Goal: Task Accomplishment & Management: Complete application form

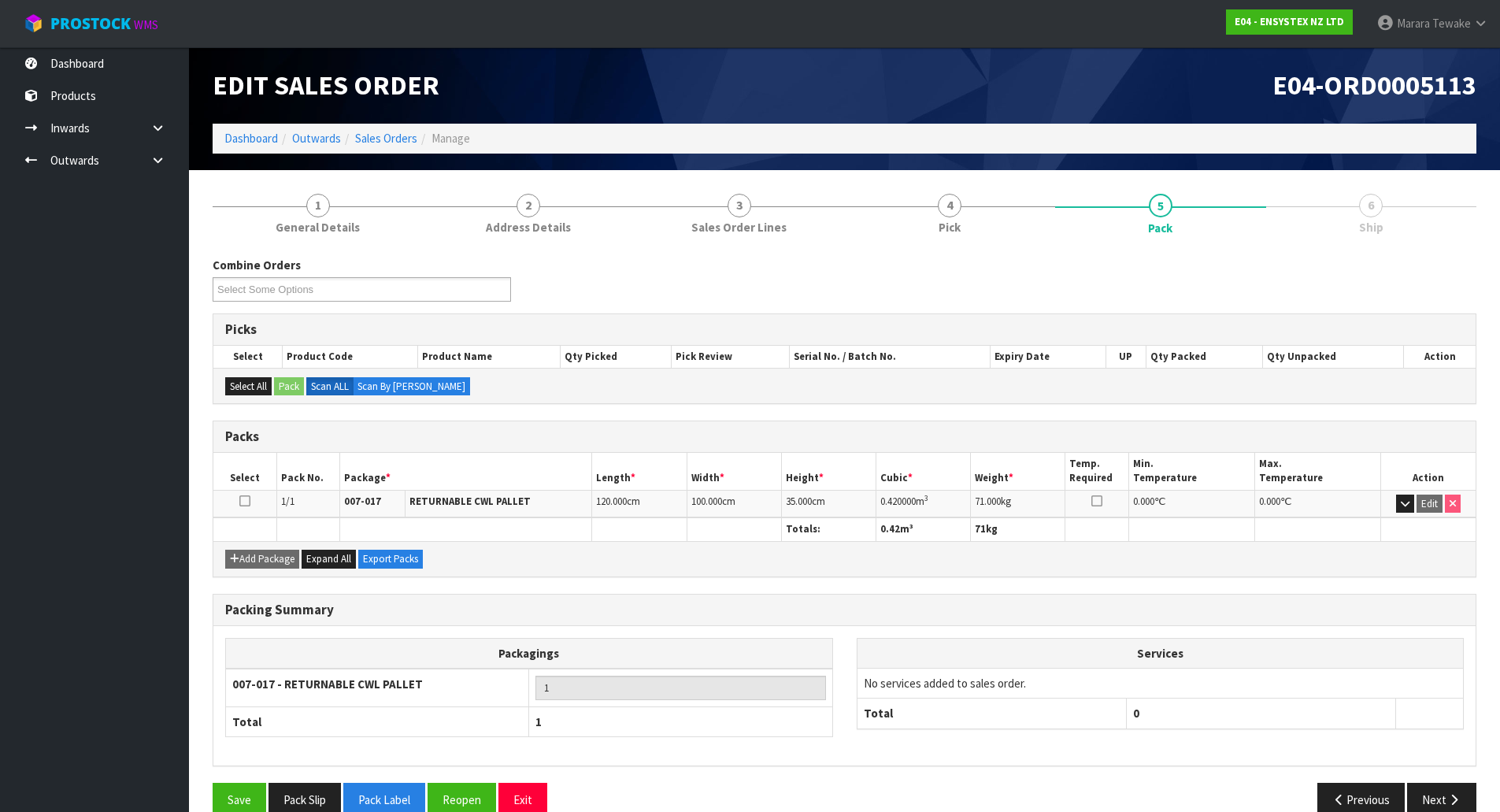
drag, startPoint x: 153, startPoint y: 42, endPoint x: 154, endPoint y: 27, distance: 15.0
click at [152, 40] on nav "Toggle navigation ProStock WMS E04 - ENSYSTEX NZ LTD Marara Tewake Logout" at bounding box center [750, 23] width 1500 height 48
click at [138, 46] on nav "Toggle navigation ProStock WMS E04 - ENSYSTEX NZ LTD Marara Tewake Logout" at bounding box center [750, 23] width 1500 height 48
click at [132, 57] on link "Dashboard" at bounding box center [94, 63] width 189 height 33
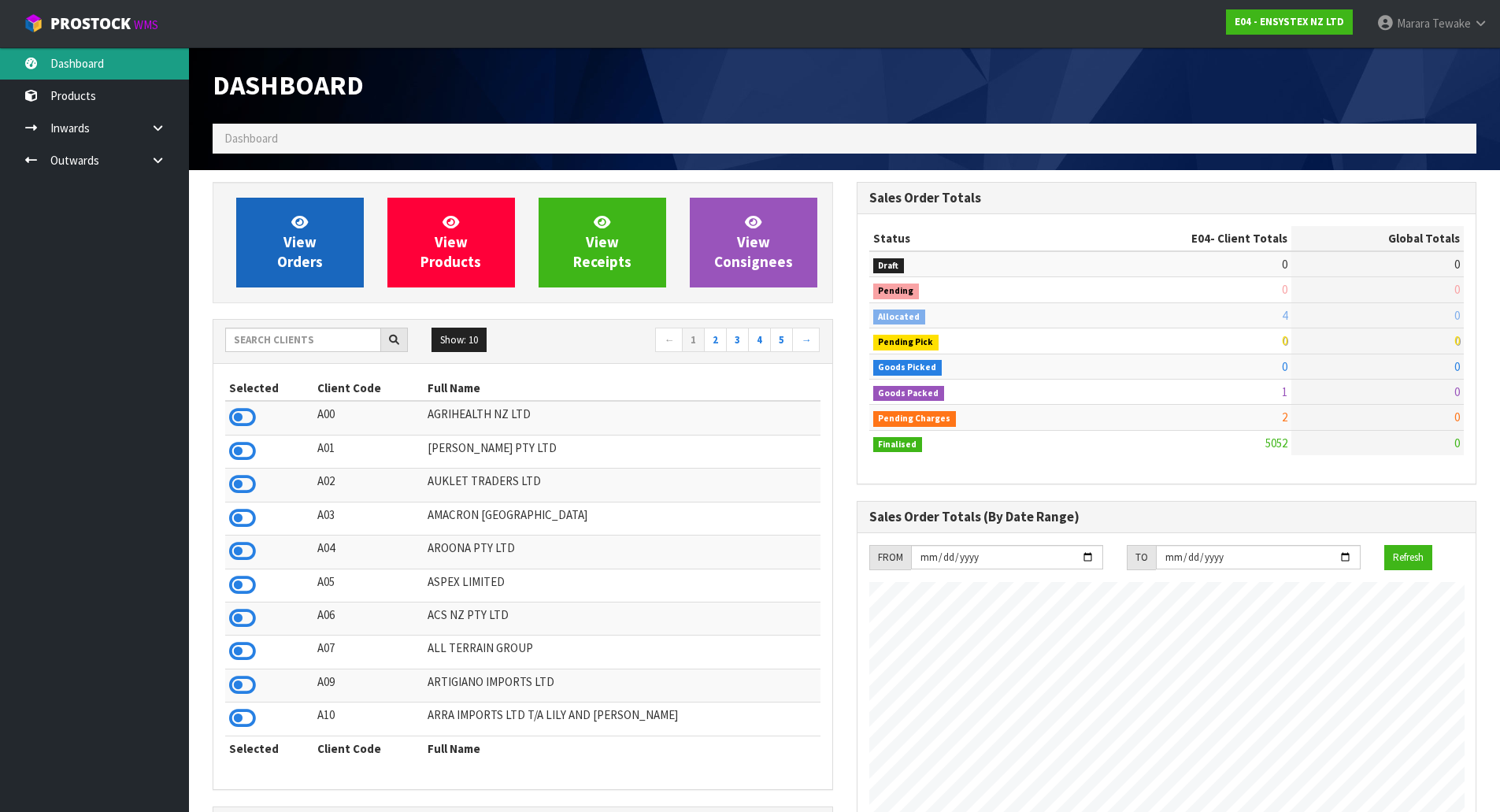
scroll to position [1192, 643]
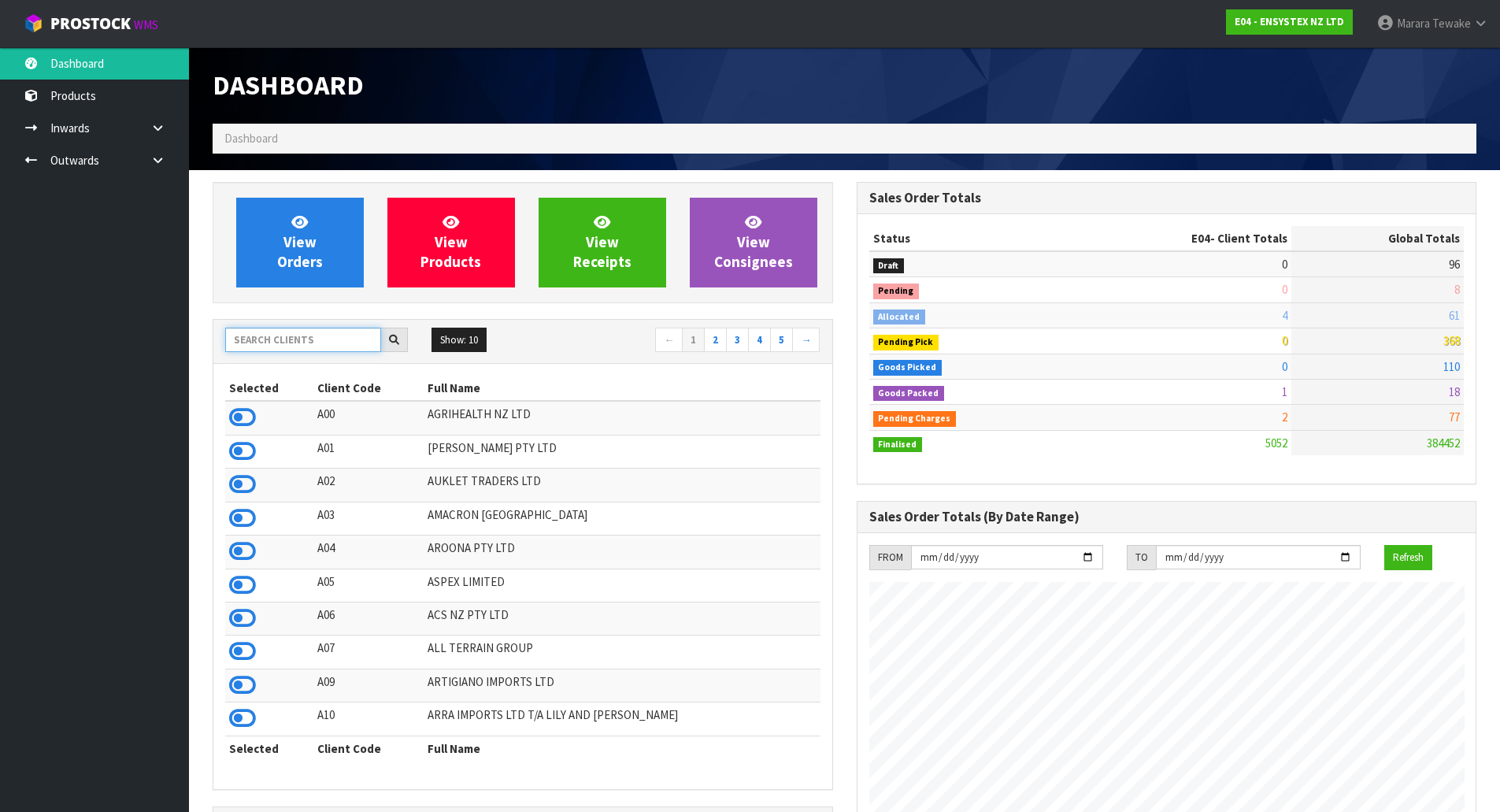
click at [351, 348] on input "text" at bounding box center [303, 340] width 156 height 24
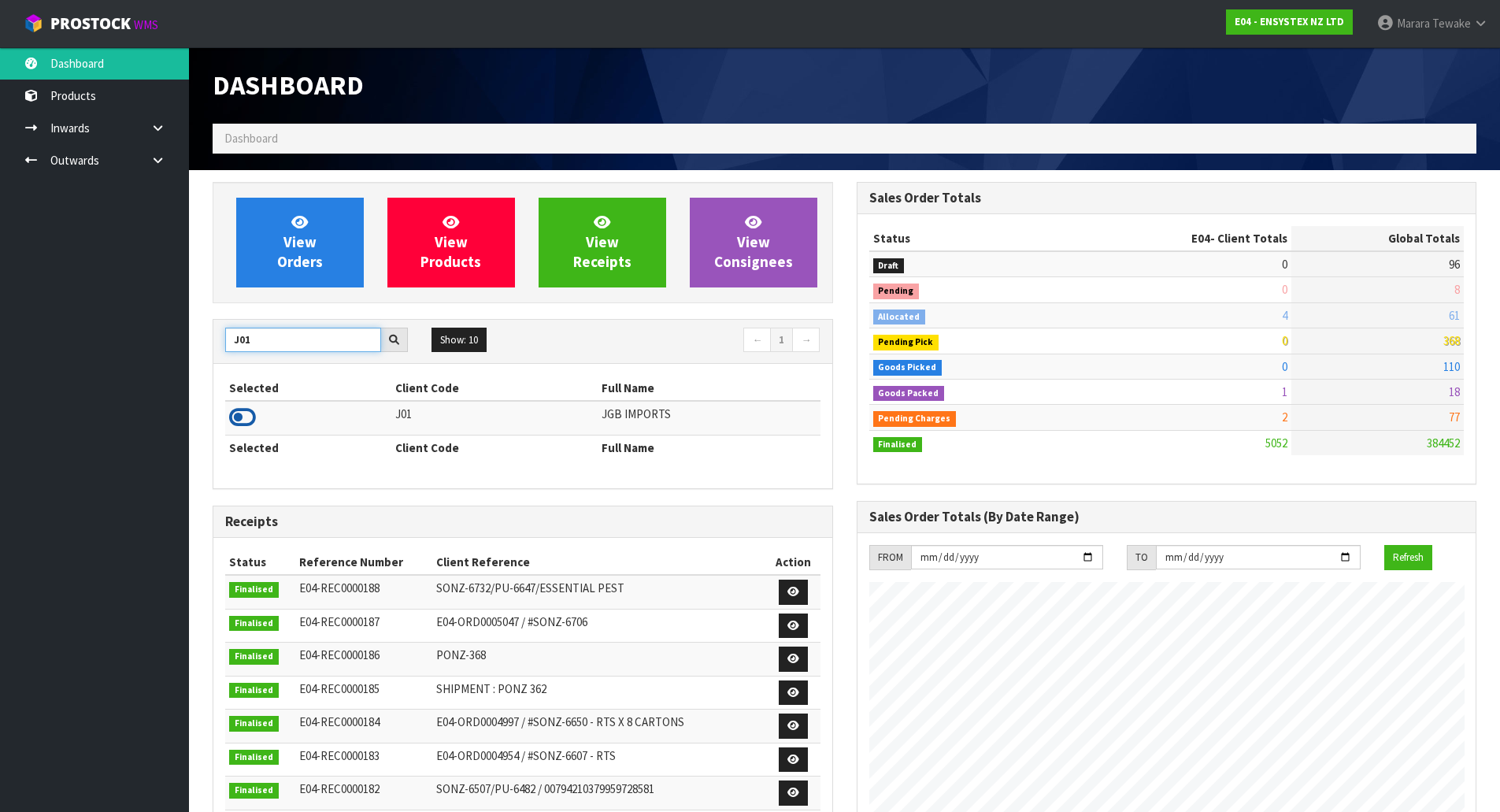
type input "J01"
click at [248, 415] on icon at bounding box center [243, 417] width 27 height 23
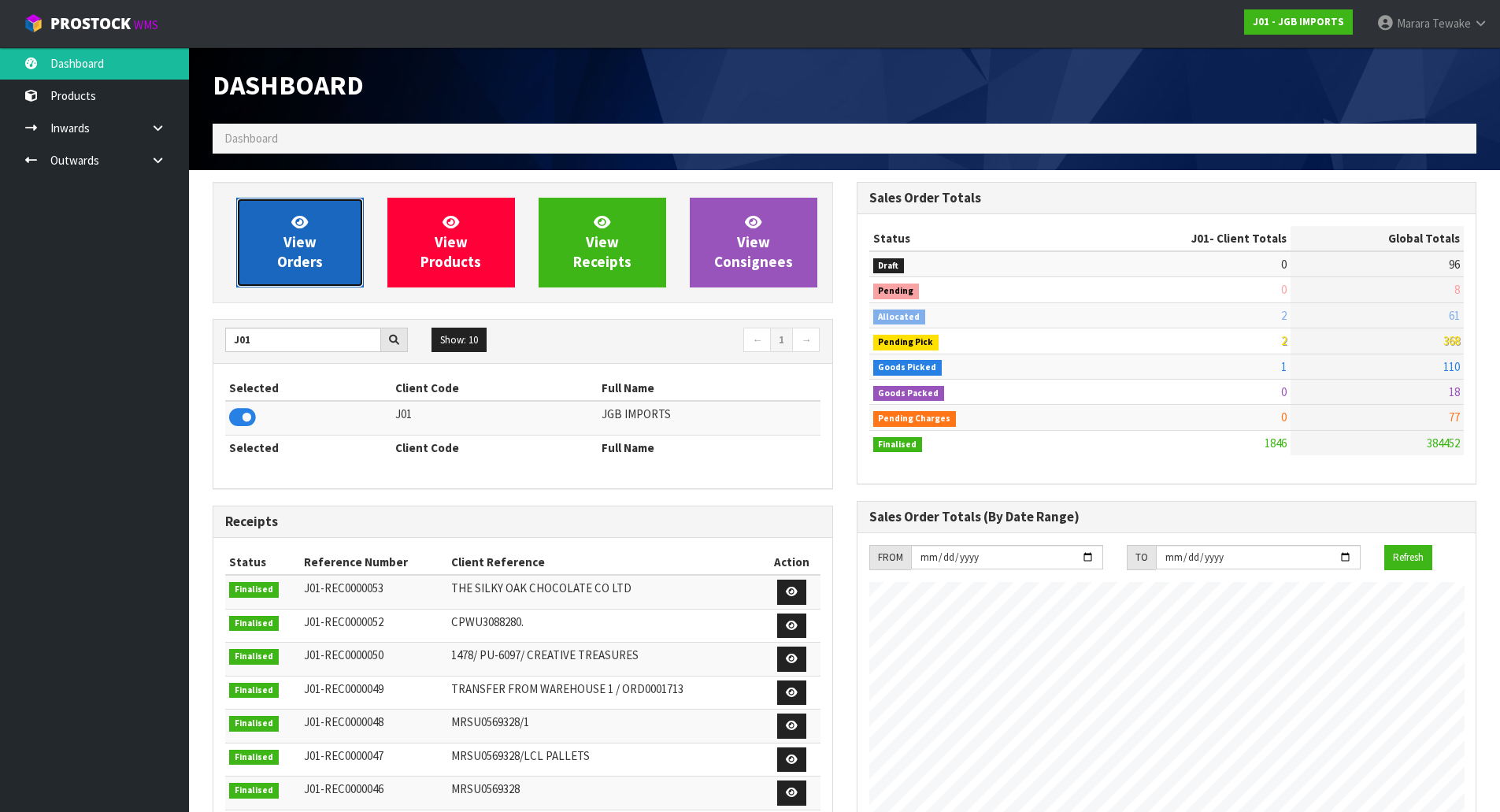
click at [300, 236] on span "View Orders" at bounding box center [300, 241] width 46 height 59
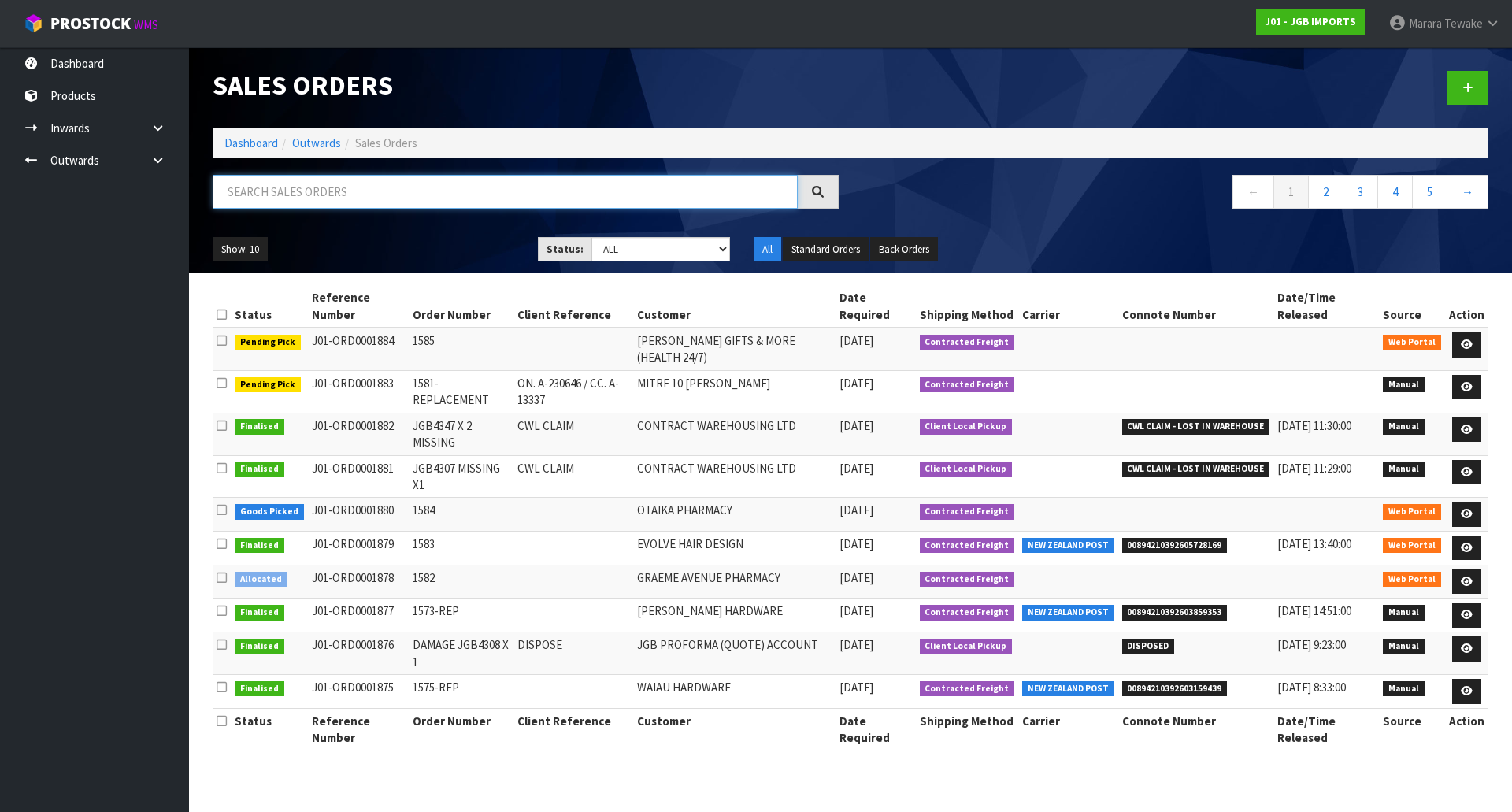
click at [309, 187] on input "text" at bounding box center [505, 191] width 586 height 33
type input "JOB-0416293"
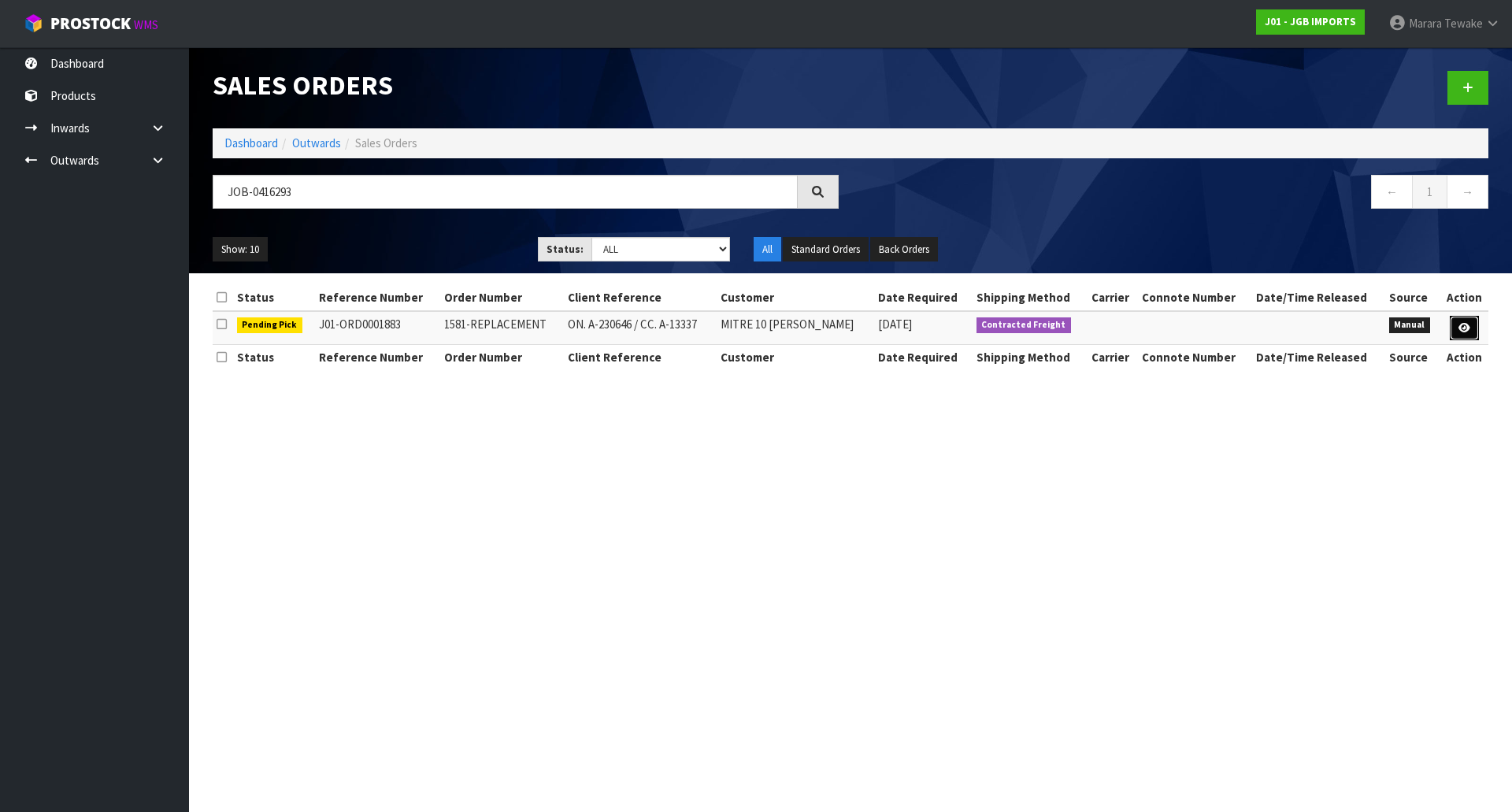
click at [1469, 332] on icon at bounding box center [1464, 327] width 12 height 10
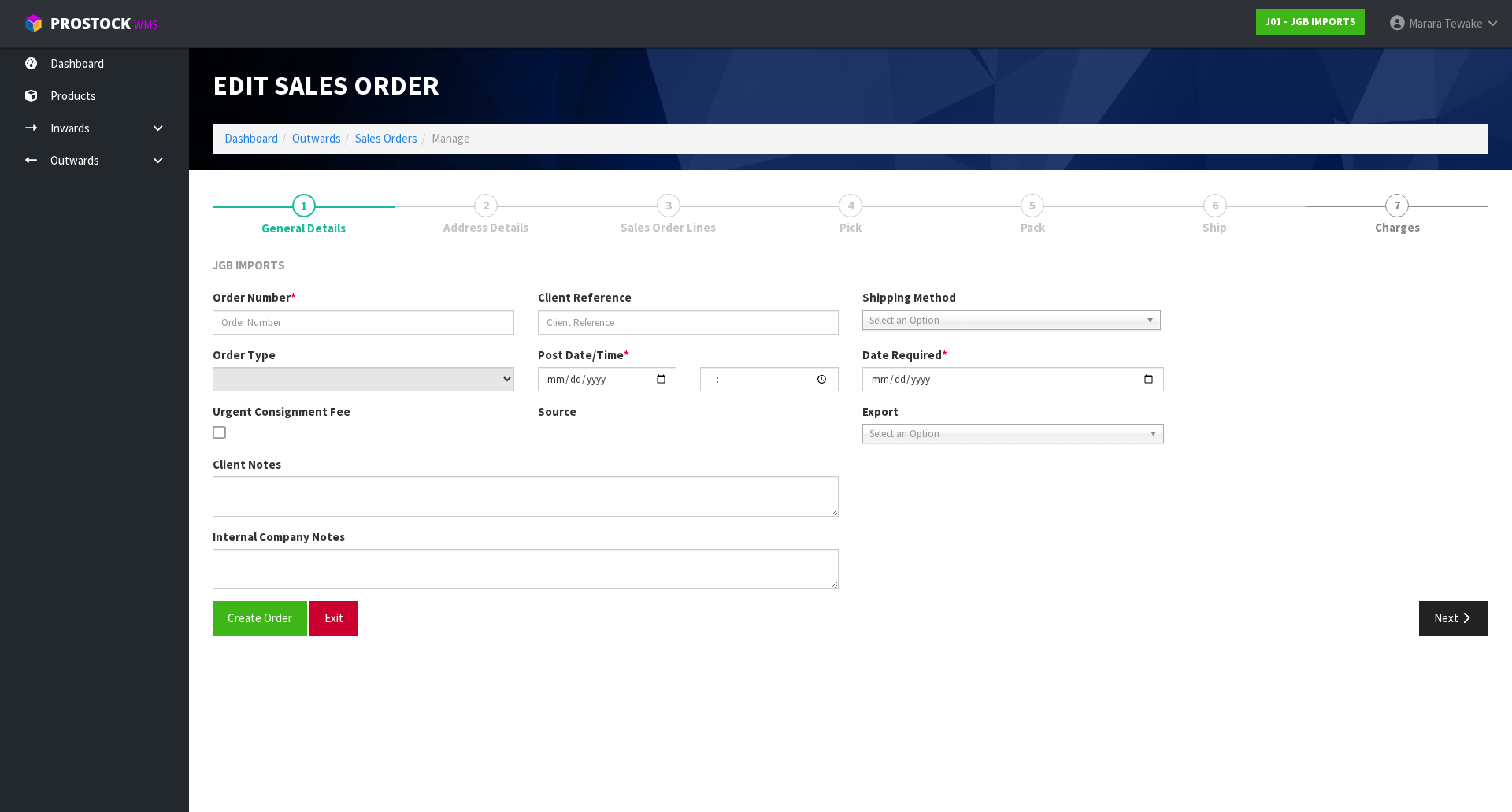
type input "1581-REPLACEMENT"
type input "ON. A-230646 / CC. A-13337"
select select "number:0"
type input "[DATE]"
type input "11:15:00.000"
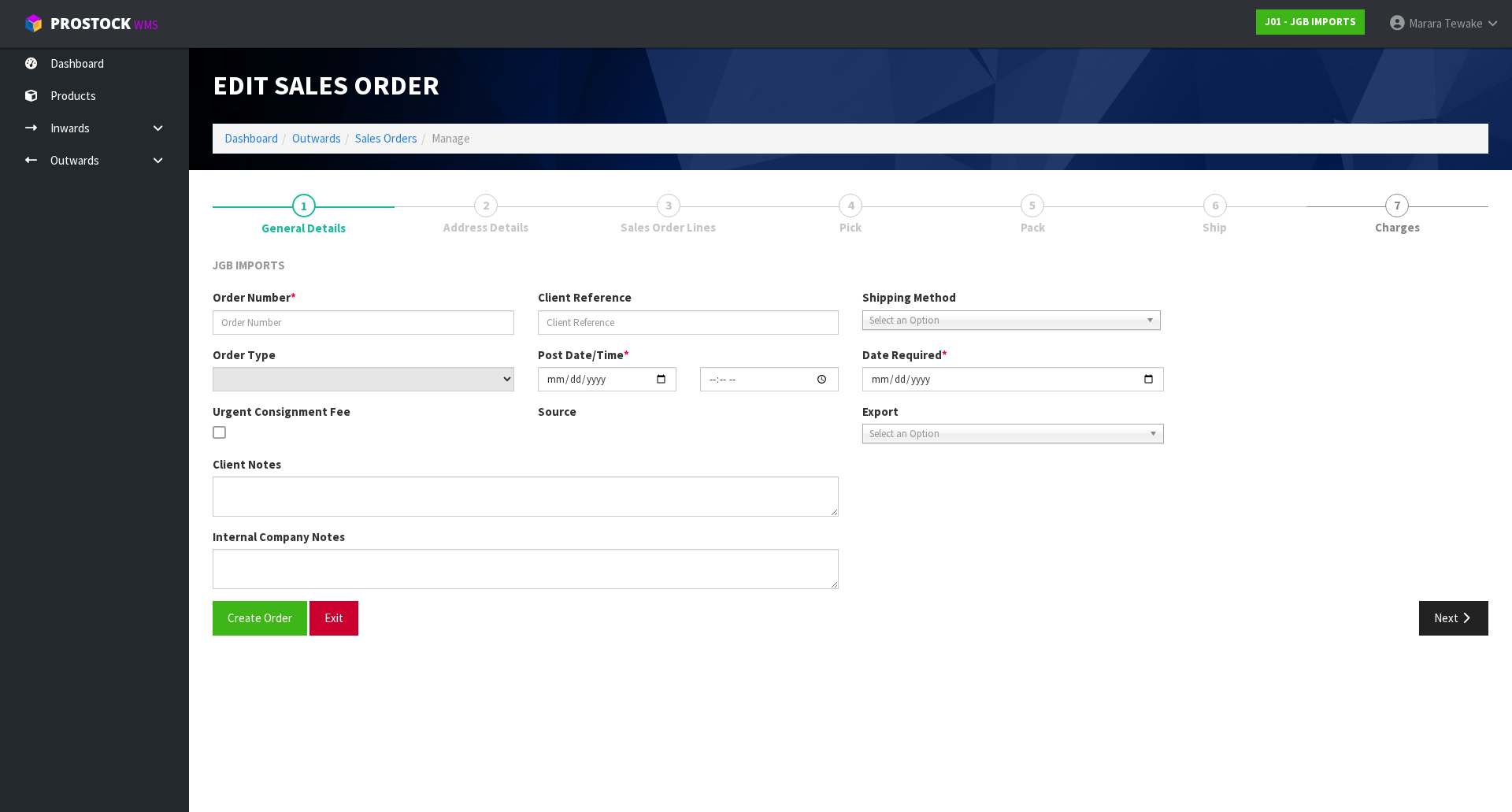
type input "[DATE]"
type textarea "PLEASE CHECK THE THREE ITEMS BEFORE SENDING. AND PLEASE PACK REALLY WELL…IT’S E…"
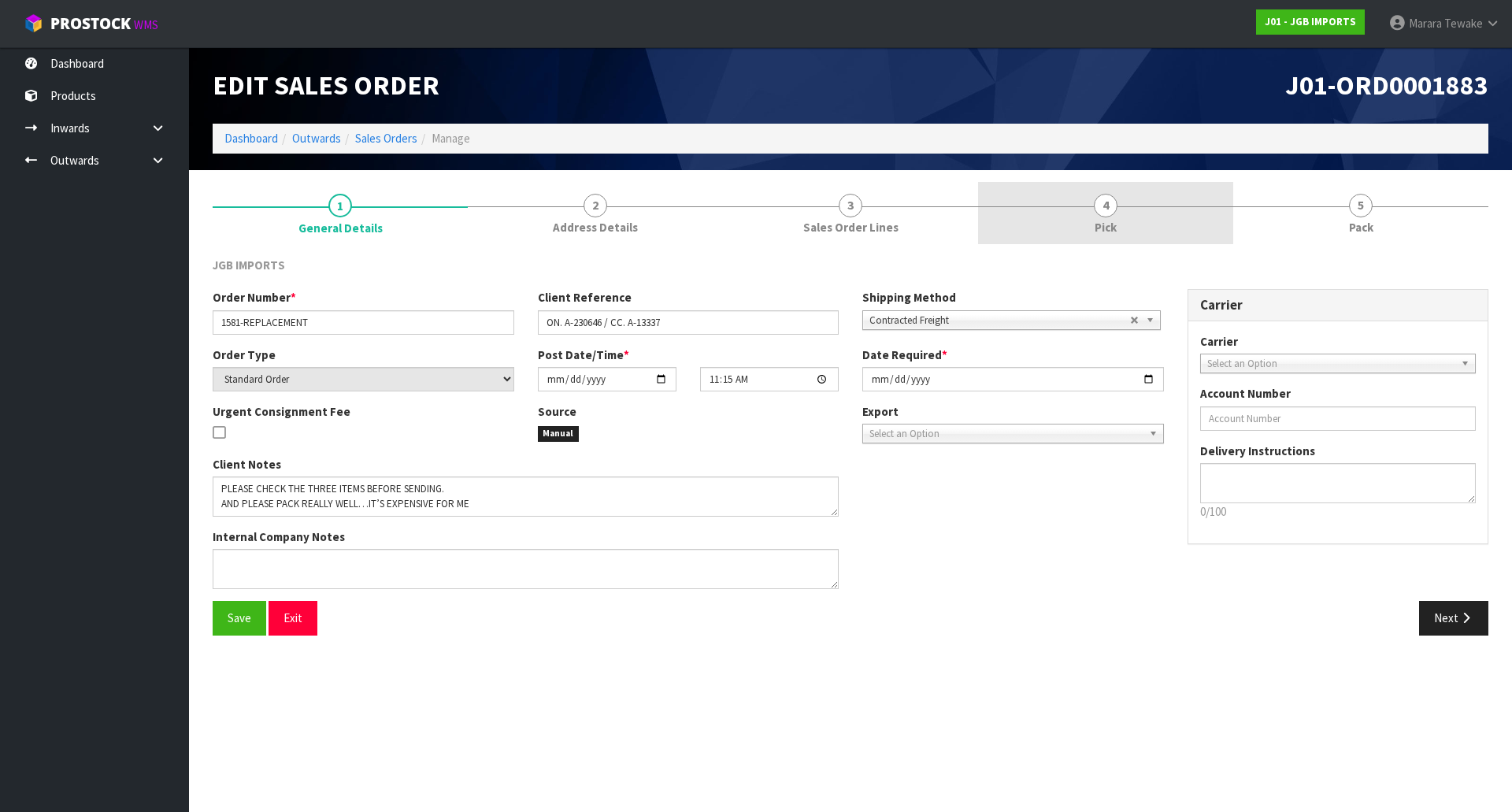
click at [1138, 203] on link "4 Pick" at bounding box center [1106, 212] width 255 height 62
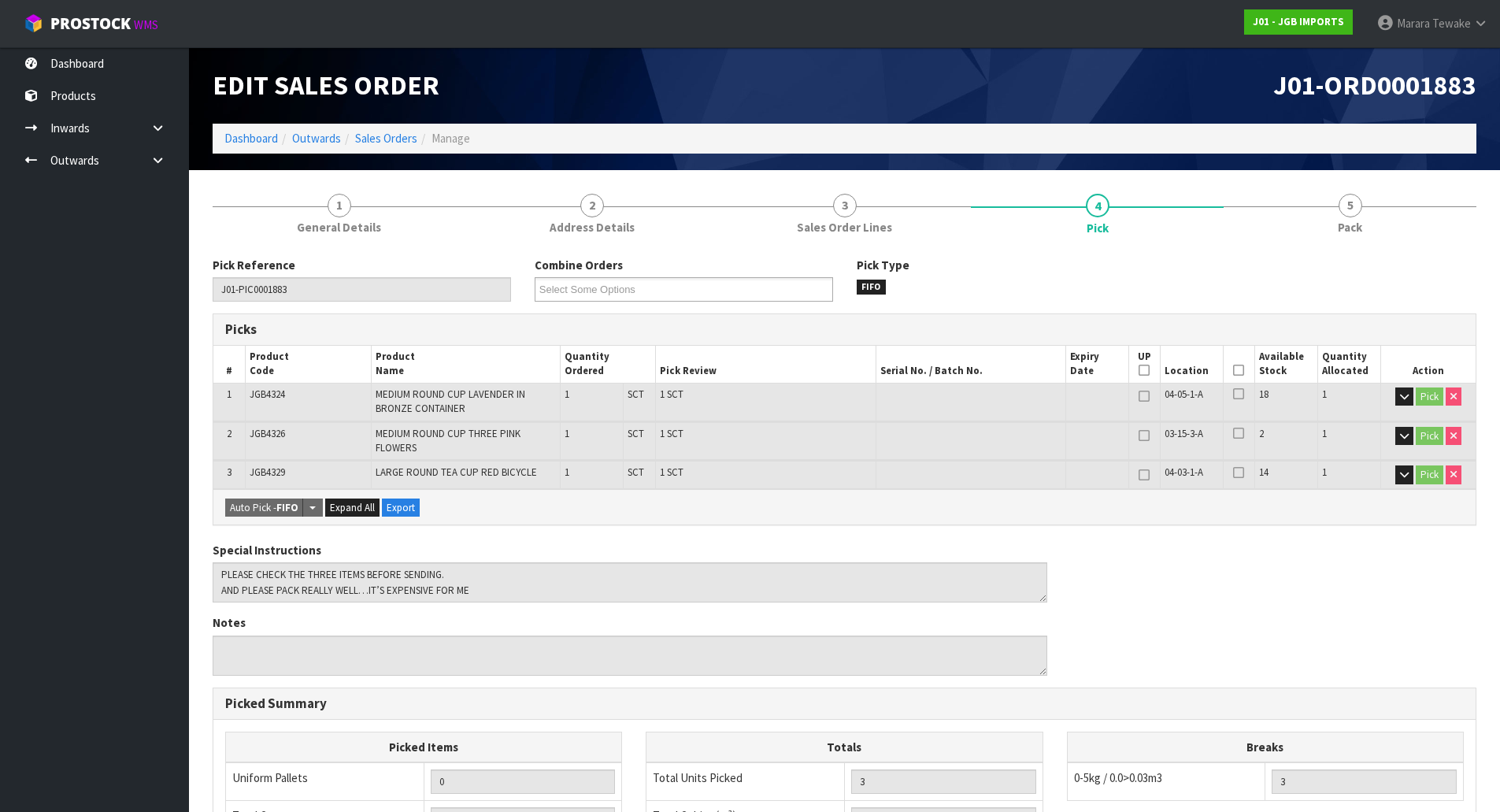
click at [1238, 370] on icon at bounding box center [1239, 370] width 11 height 1
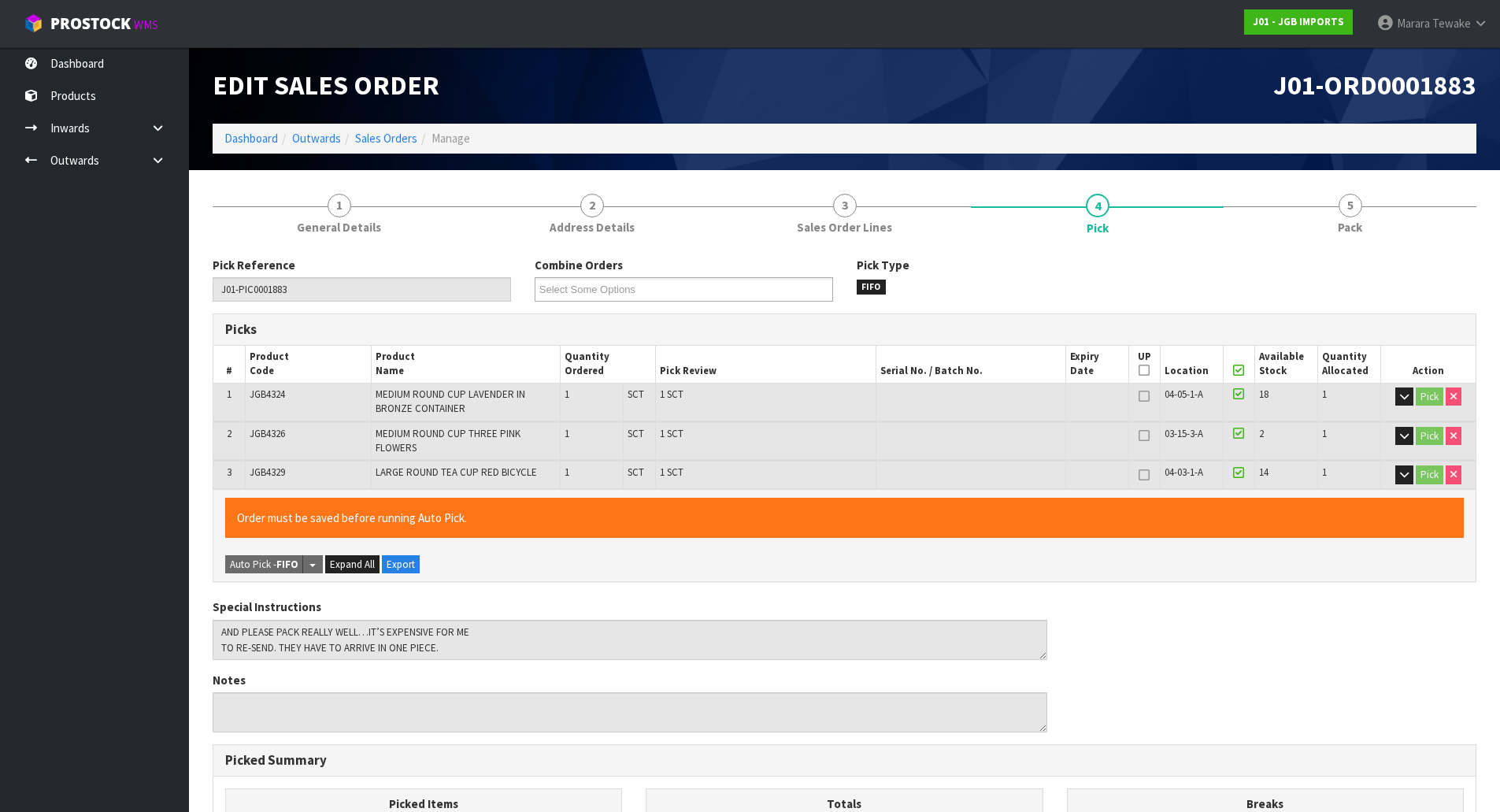
scroll to position [367, 0]
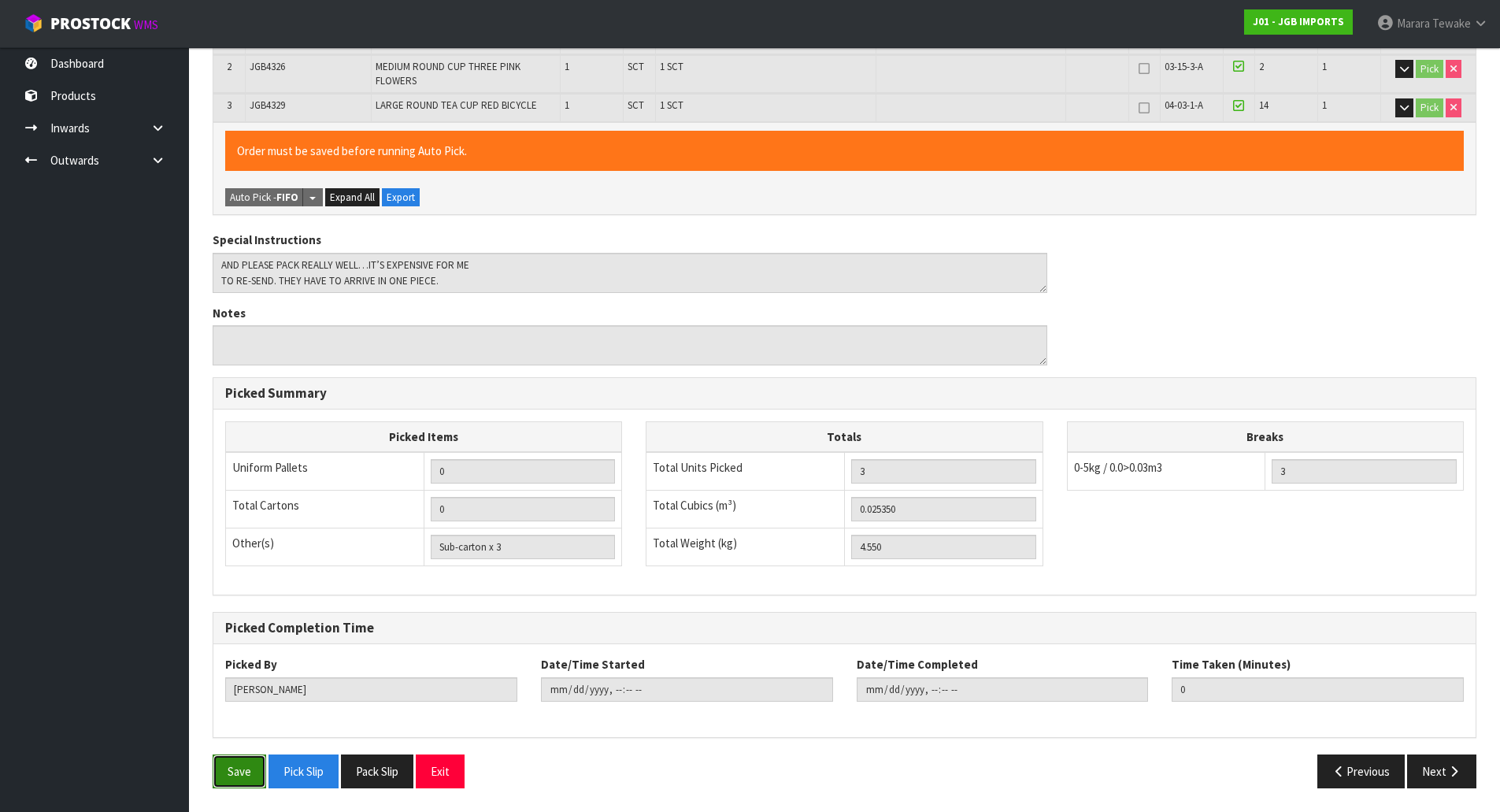
click at [248, 764] on button "Save" at bounding box center [239, 770] width 53 height 33
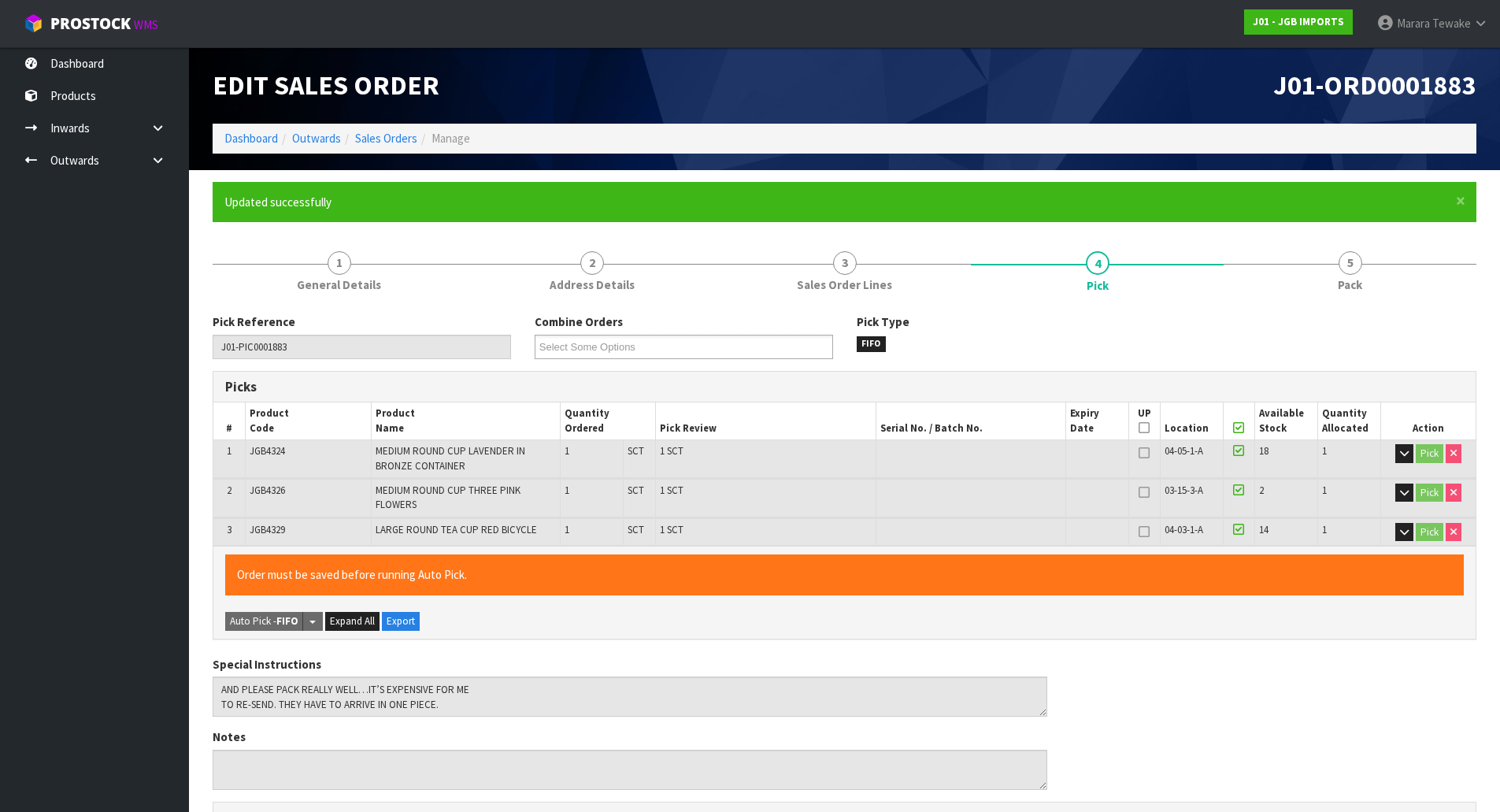
type input "[PERSON_NAME]"
type input "[DATE]T10:51:25"
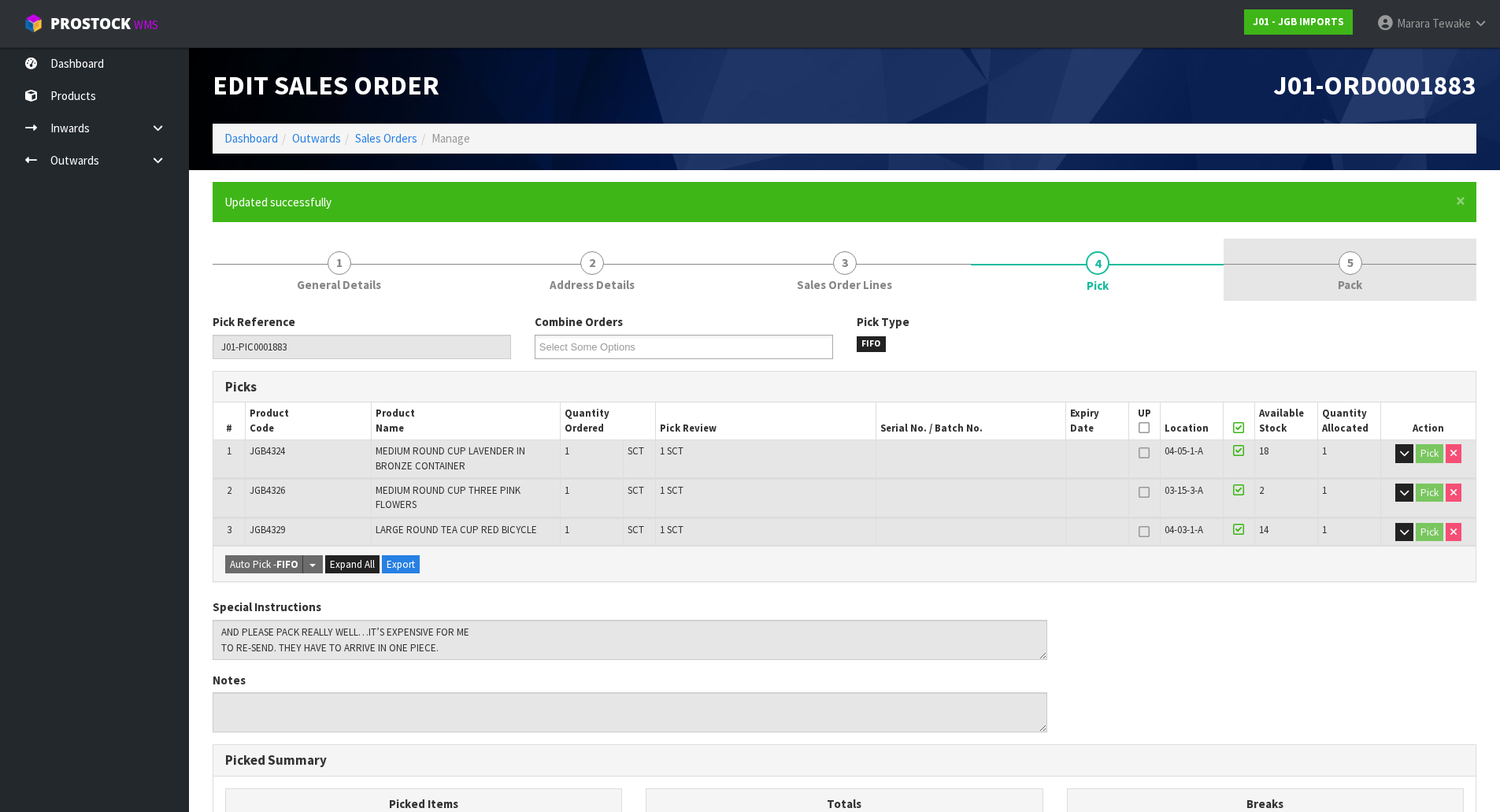
click at [1383, 285] on link "5 Pack" at bounding box center [1350, 269] width 253 height 62
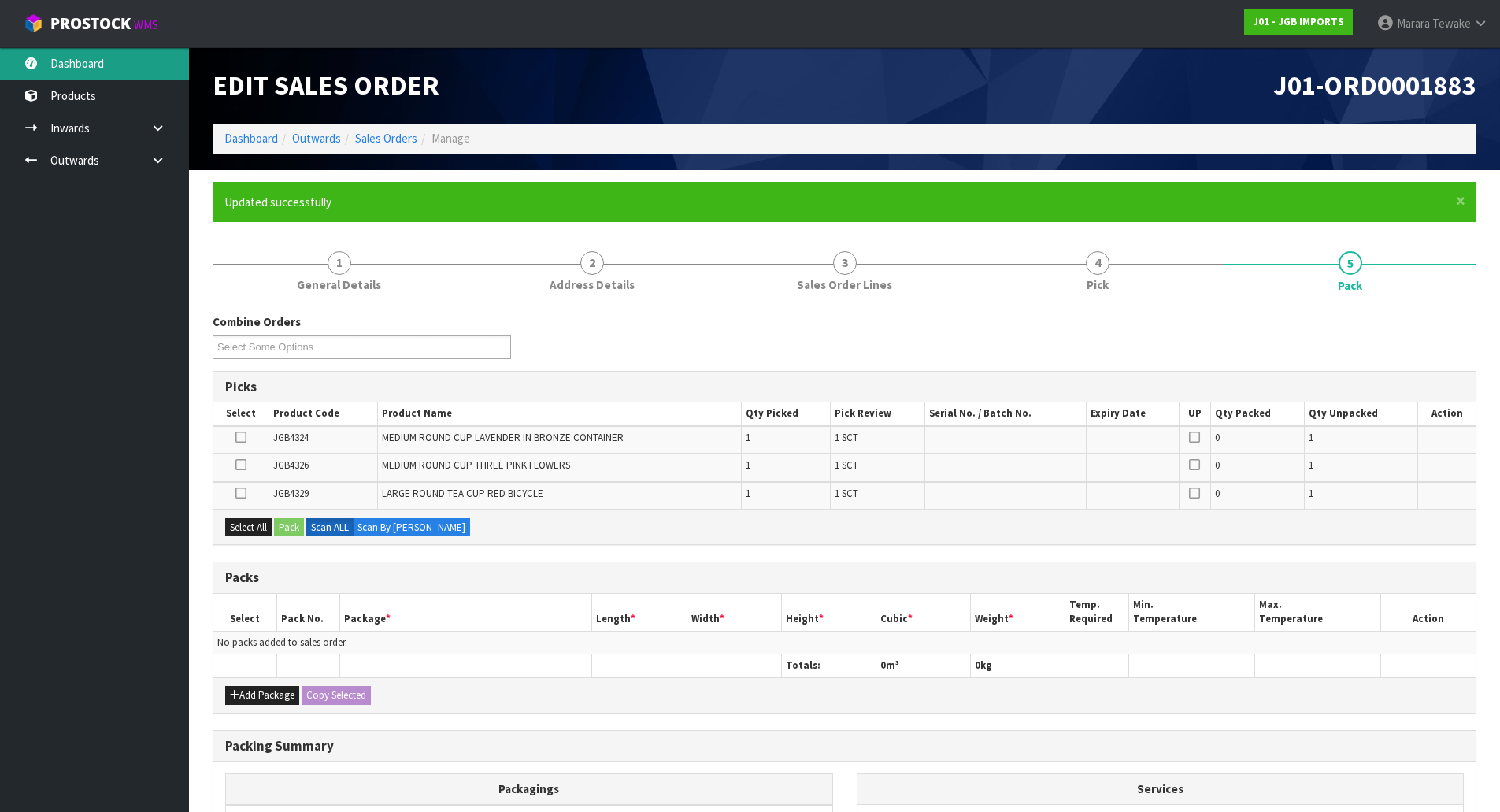
click at [127, 63] on link "Dashboard" at bounding box center [94, 63] width 189 height 33
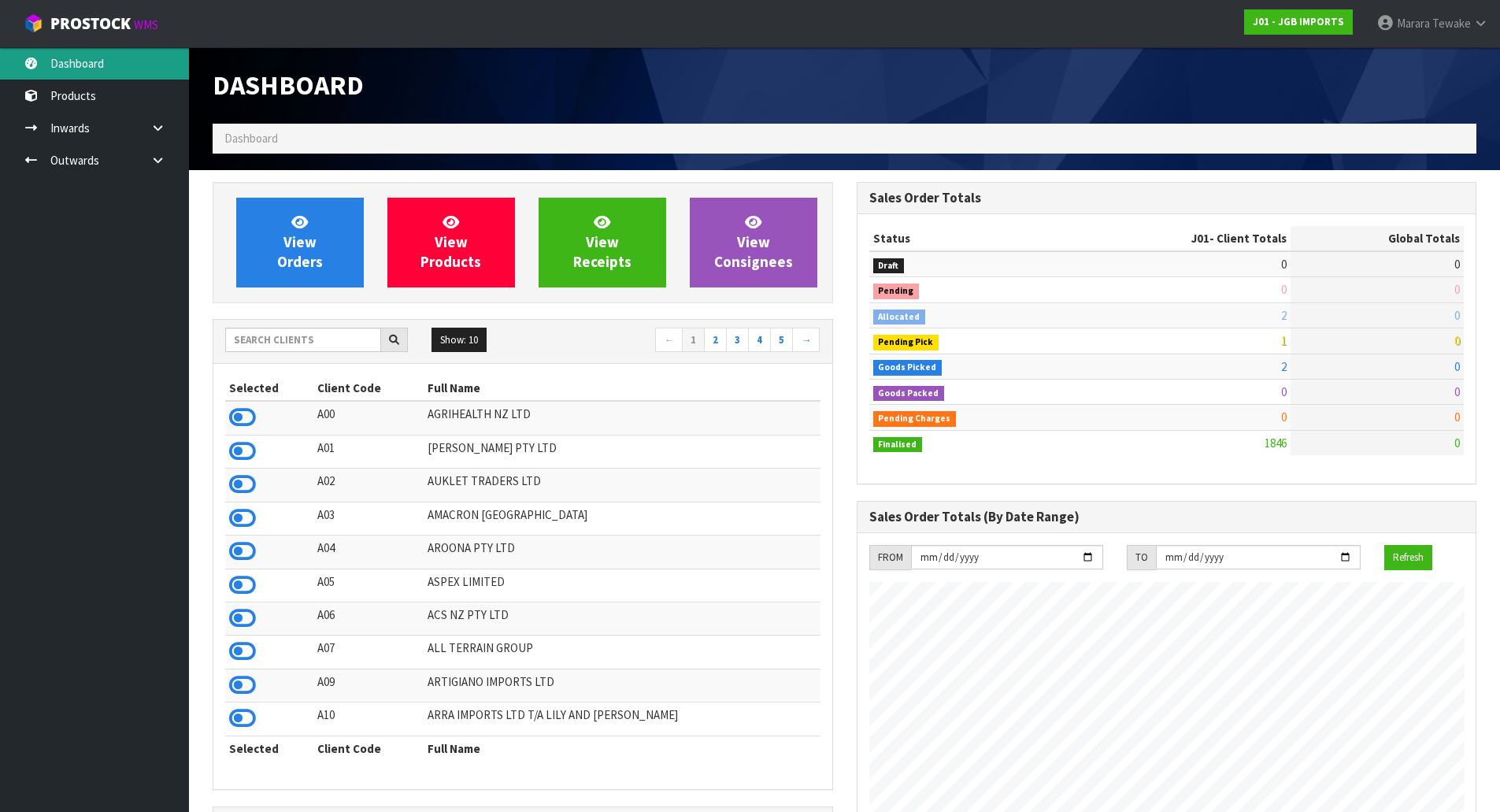
scroll to position [1192, 643]
click at [328, 353] on div "Show: 10 5 10 25 50 ← 1 2 3 4 5 →" at bounding box center [522, 341] width 619 height 28
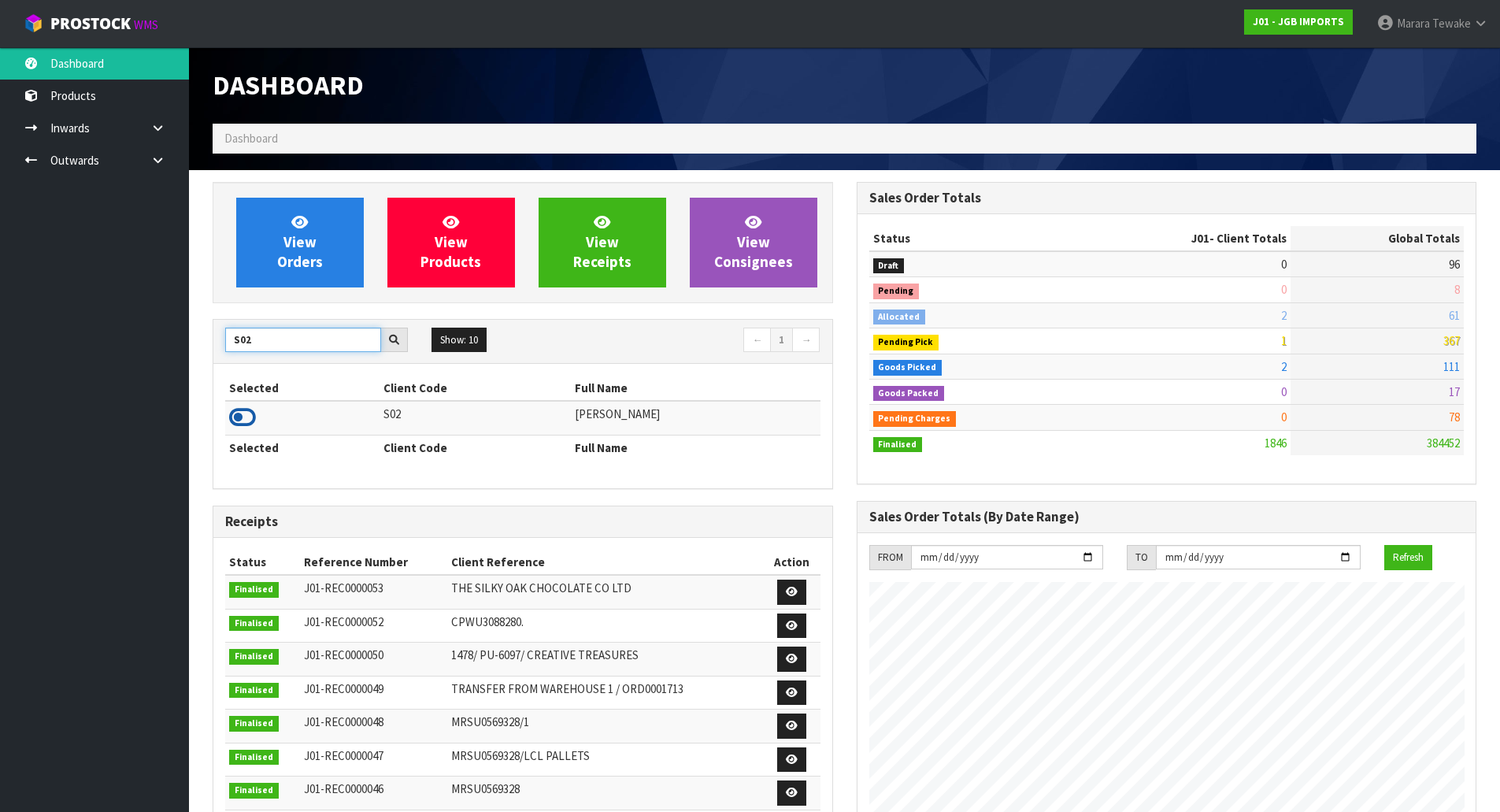
type input "S02"
click at [240, 407] on icon at bounding box center [243, 417] width 27 height 23
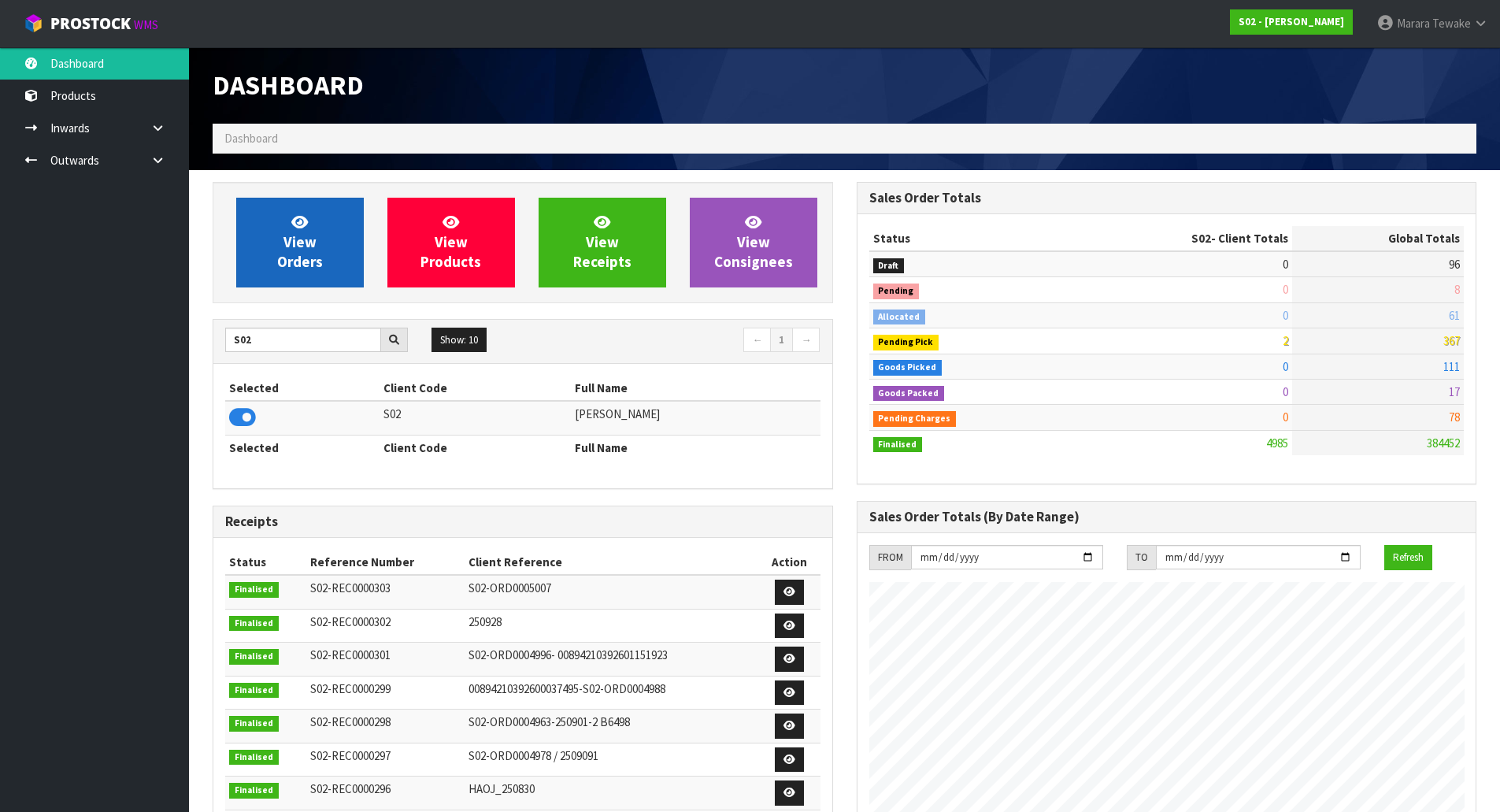
scroll to position [1142, 643]
click at [283, 234] on link "View Orders" at bounding box center [299, 242] width 127 height 89
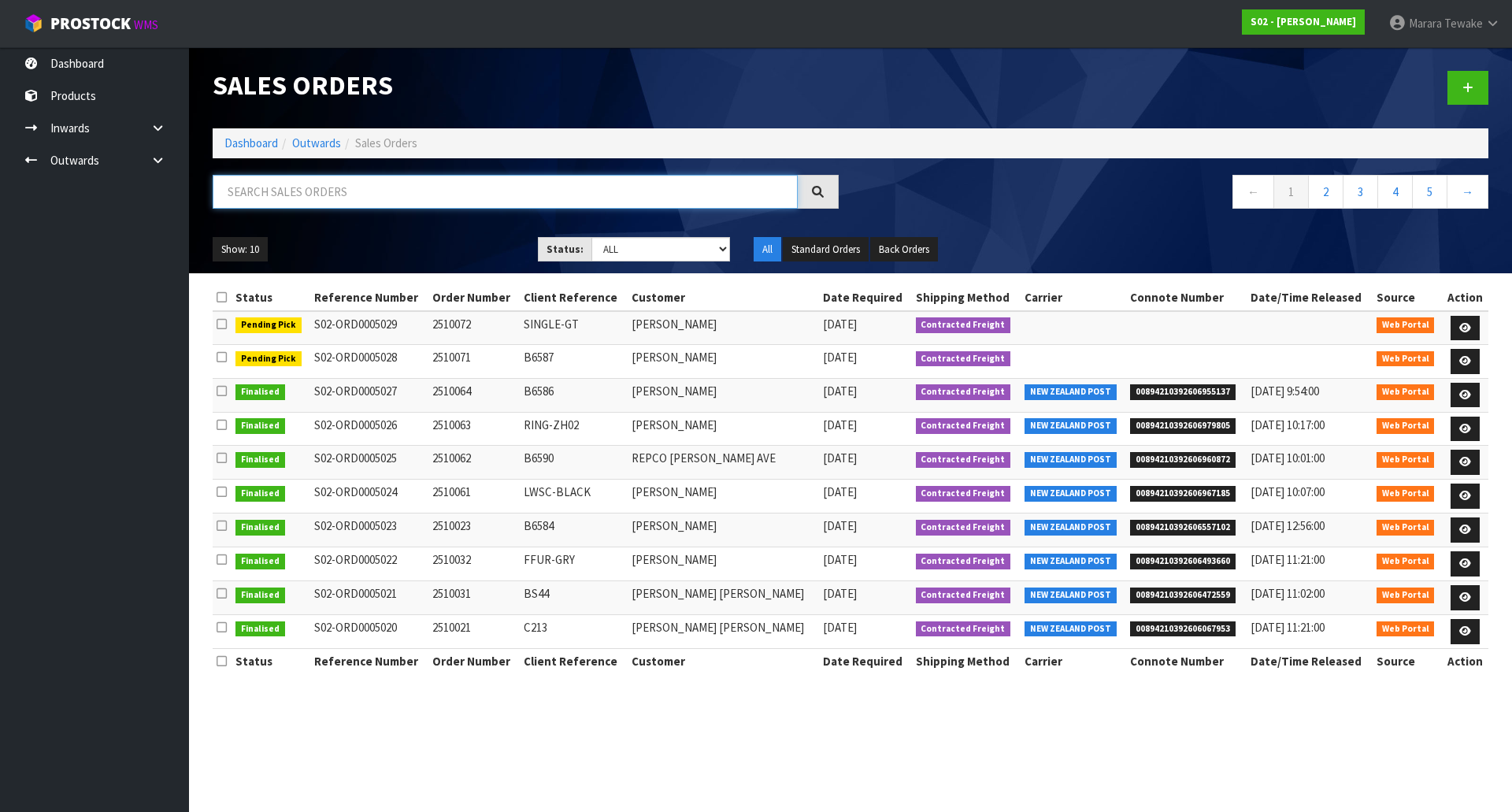
click at [363, 193] on input "text" at bounding box center [505, 191] width 586 height 33
type input "JOB-0416397"
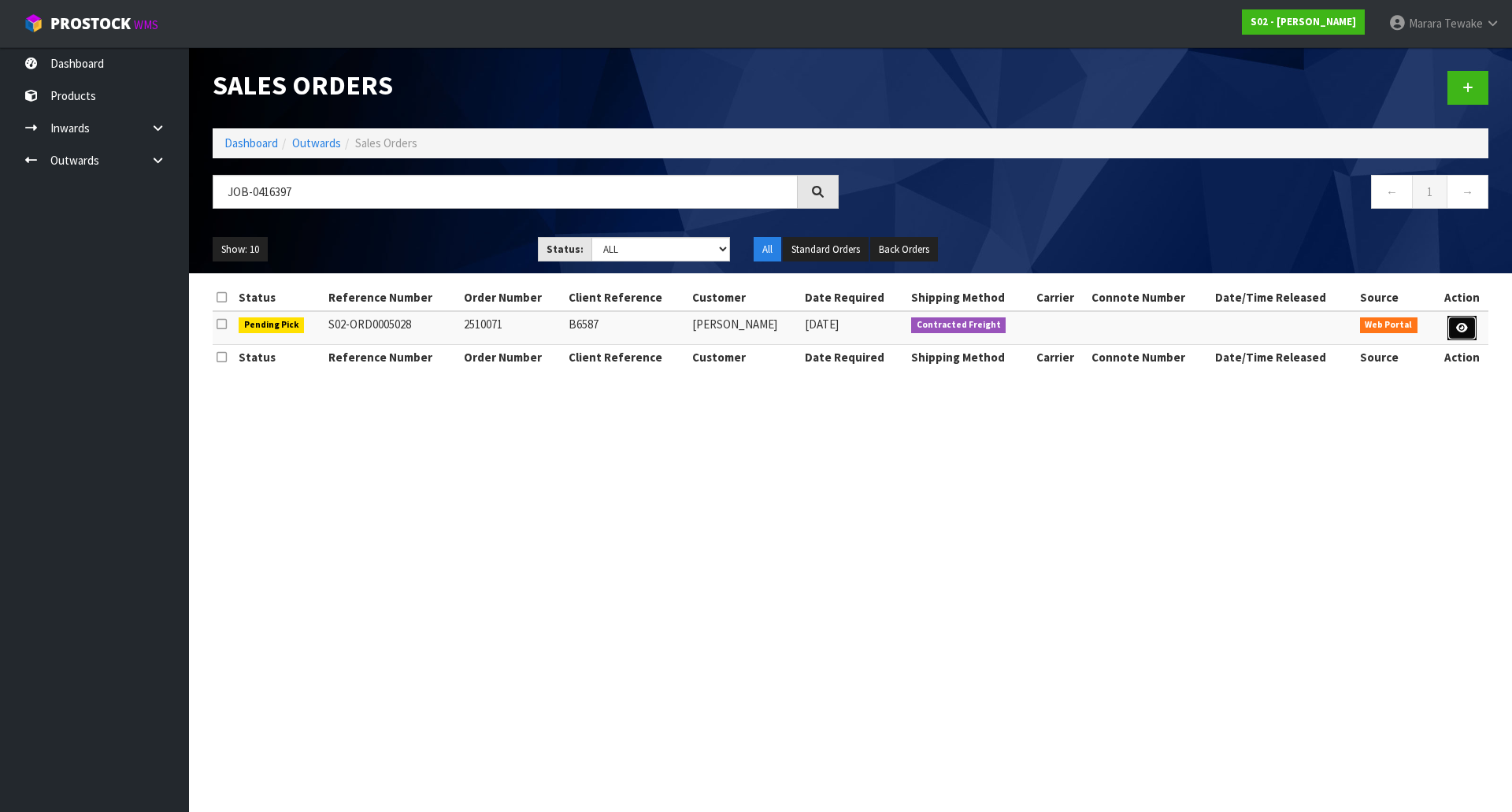
click at [1471, 331] on link at bounding box center [1462, 329] width 29 height 25
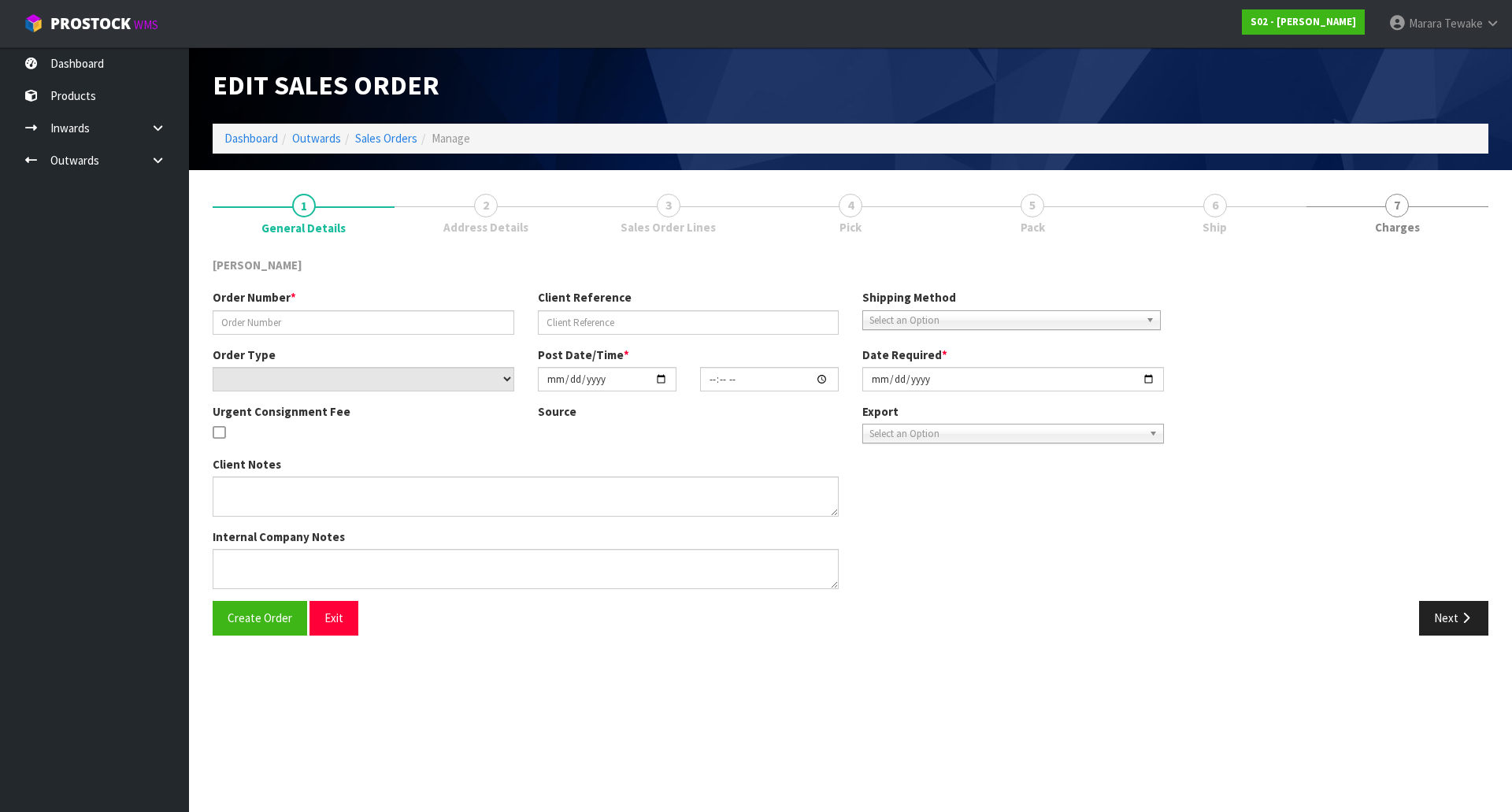
type input "2510071"
type input "B6587"
select select "number:0"
type input "[DATE]"
type input "00:17:00.000"
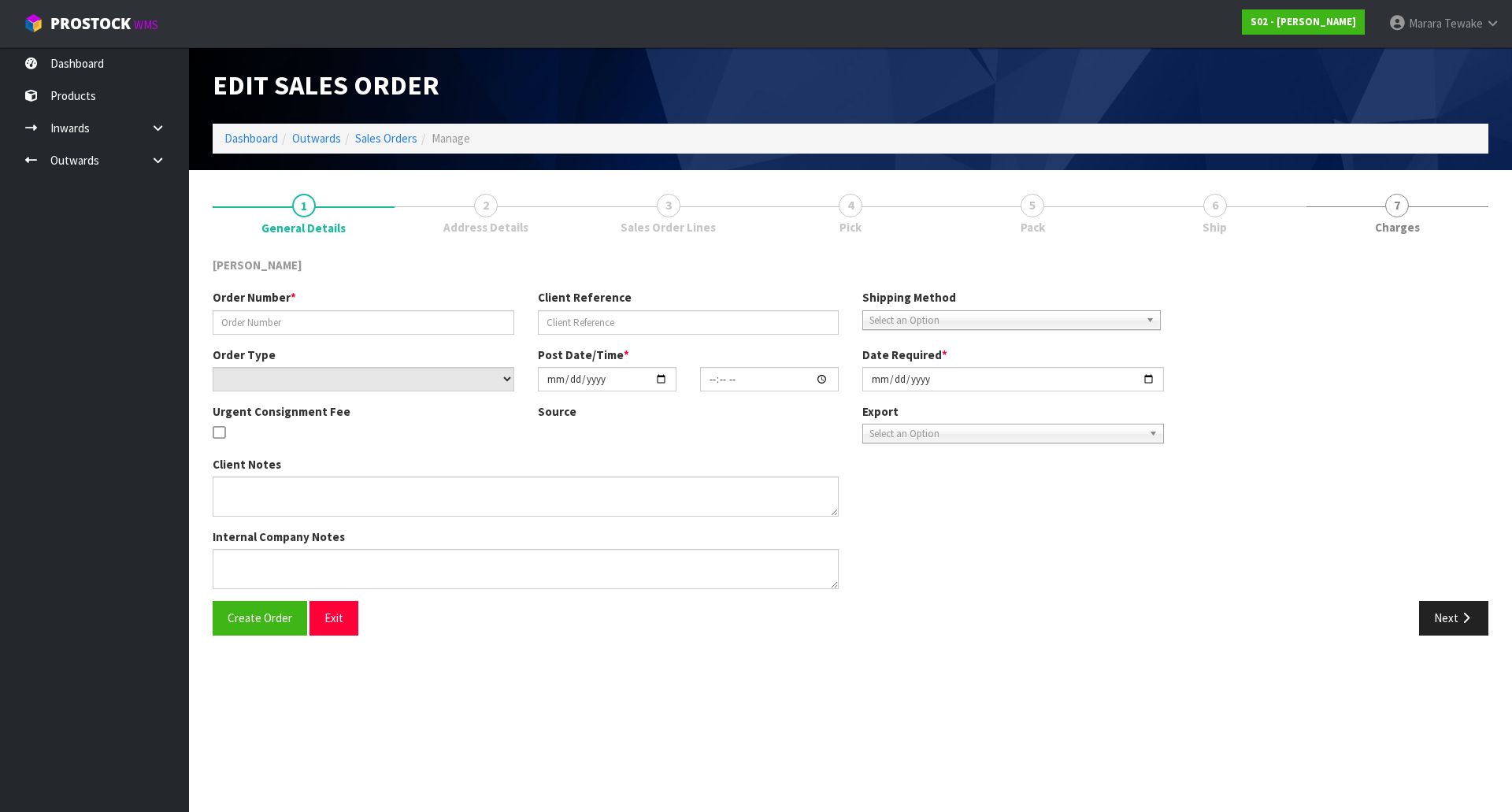
type input "[DATE]"
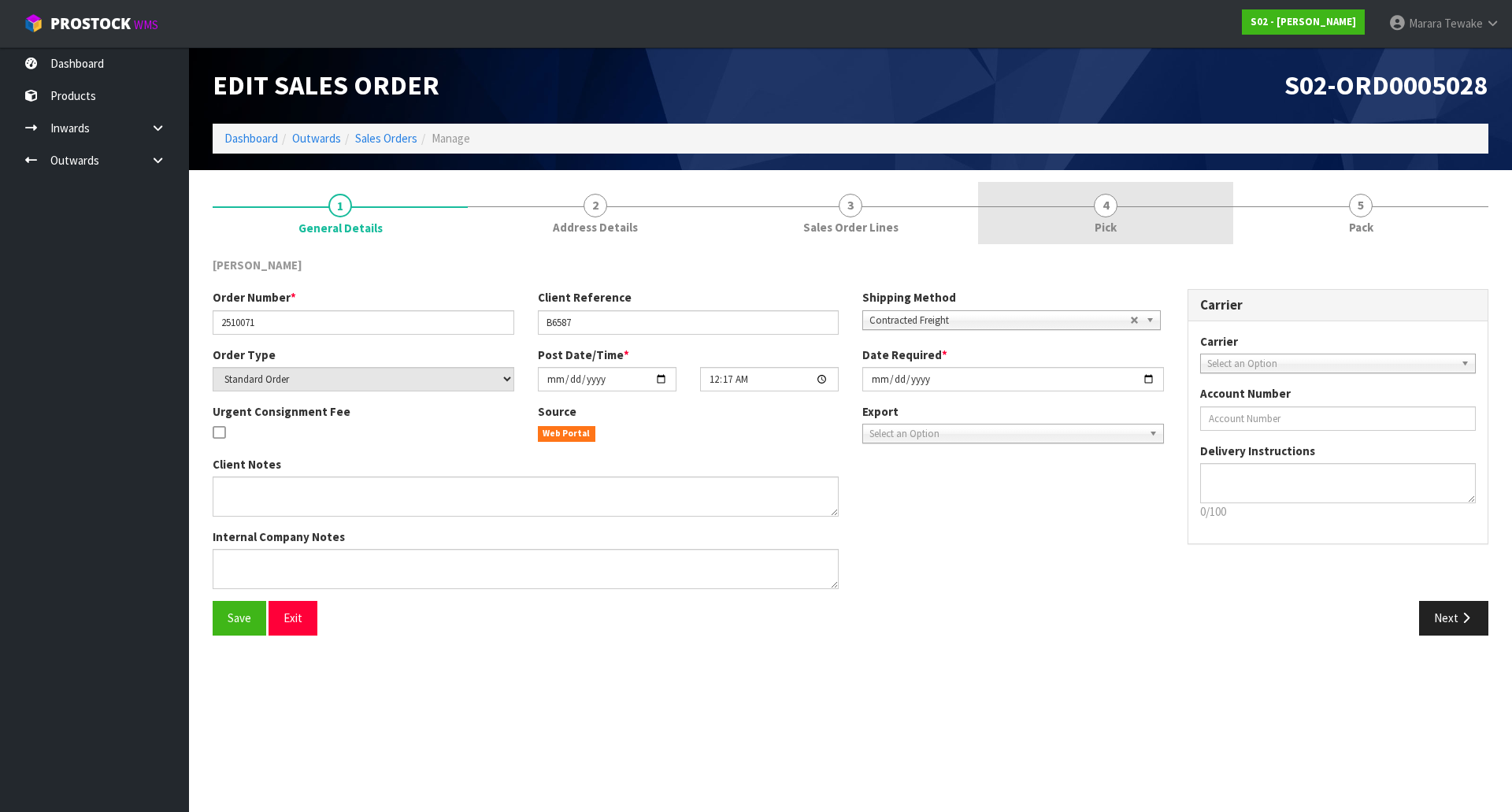
click at [1183, 207] on link "4 Pick" at bounding box center [1106, 212] width 255 height 62
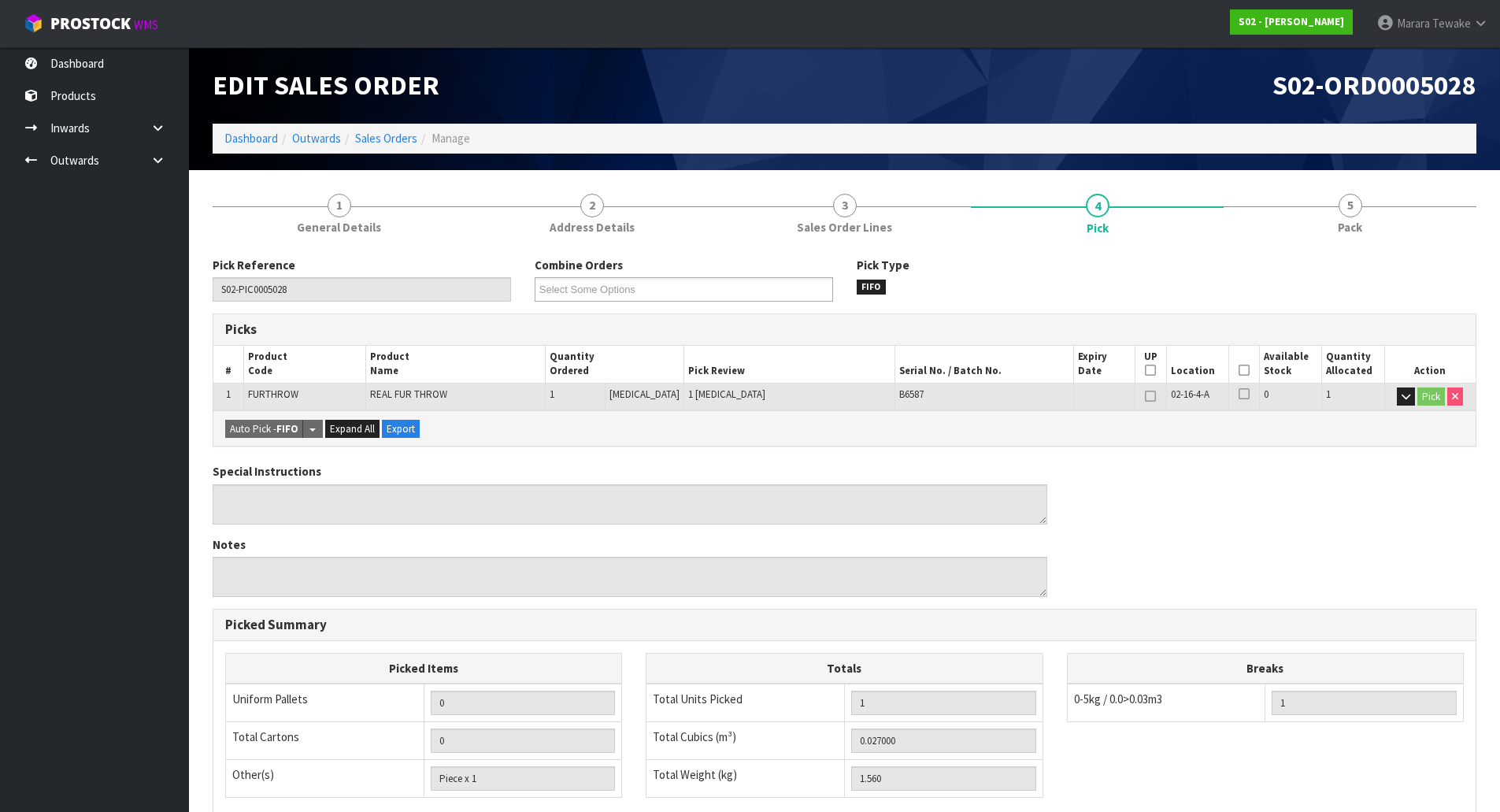
click at [1239, 370] on icon at bounding box center [1244, 370] width 11 height 1
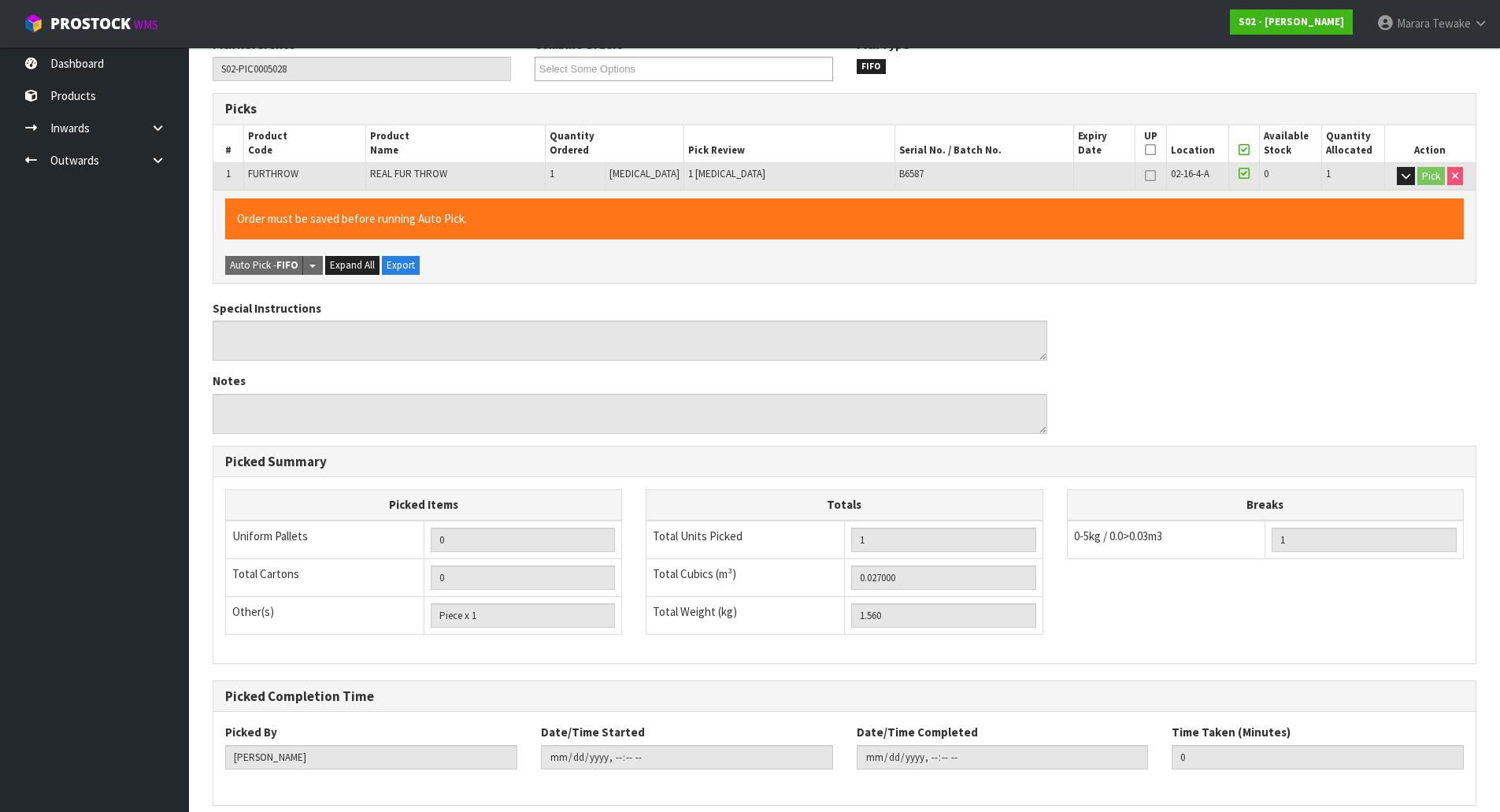
scroll to position [288, 0]
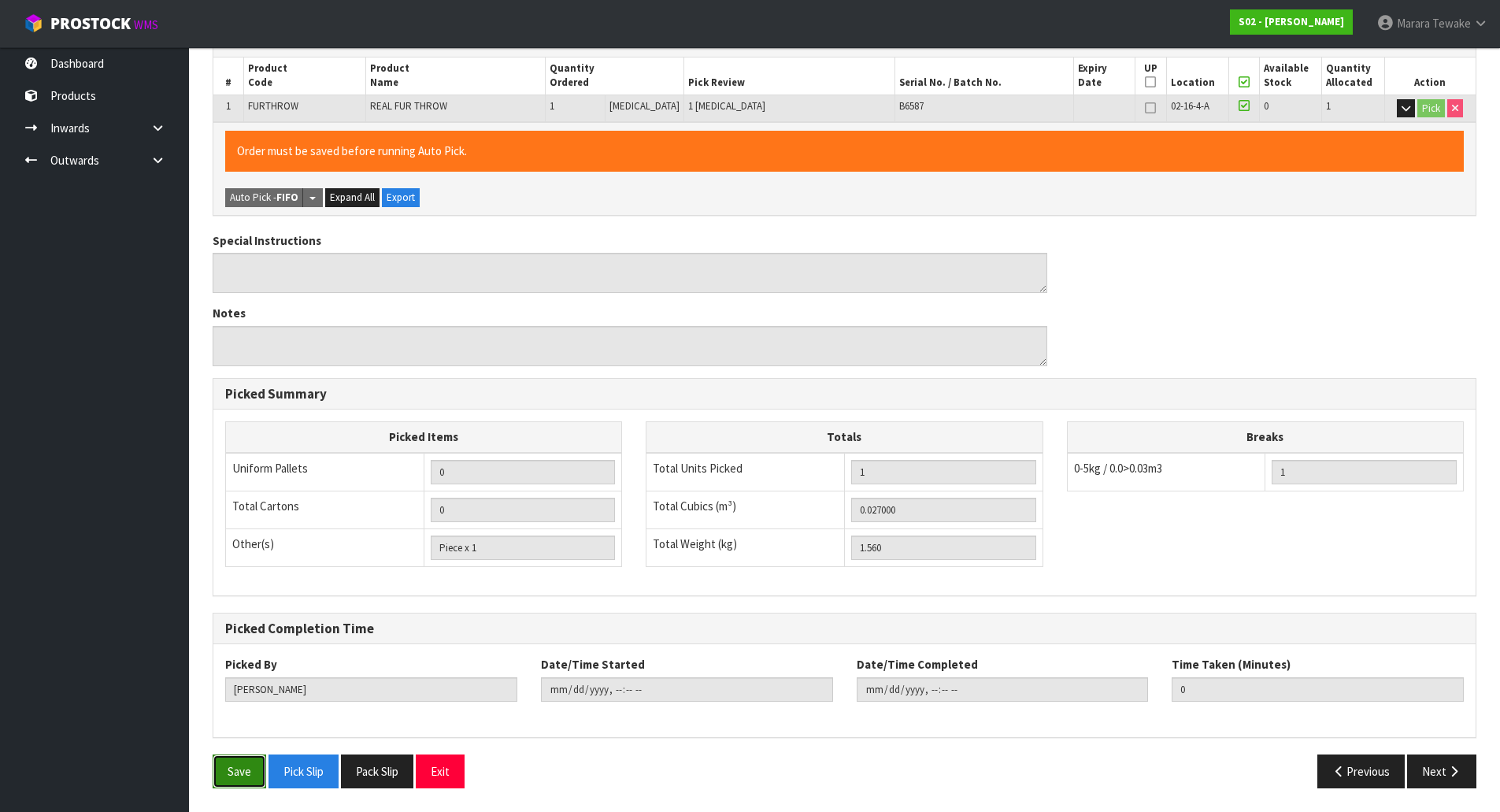
click at [240, 769] on button "Save" at bounding box center [239, 770] width 53 height 33
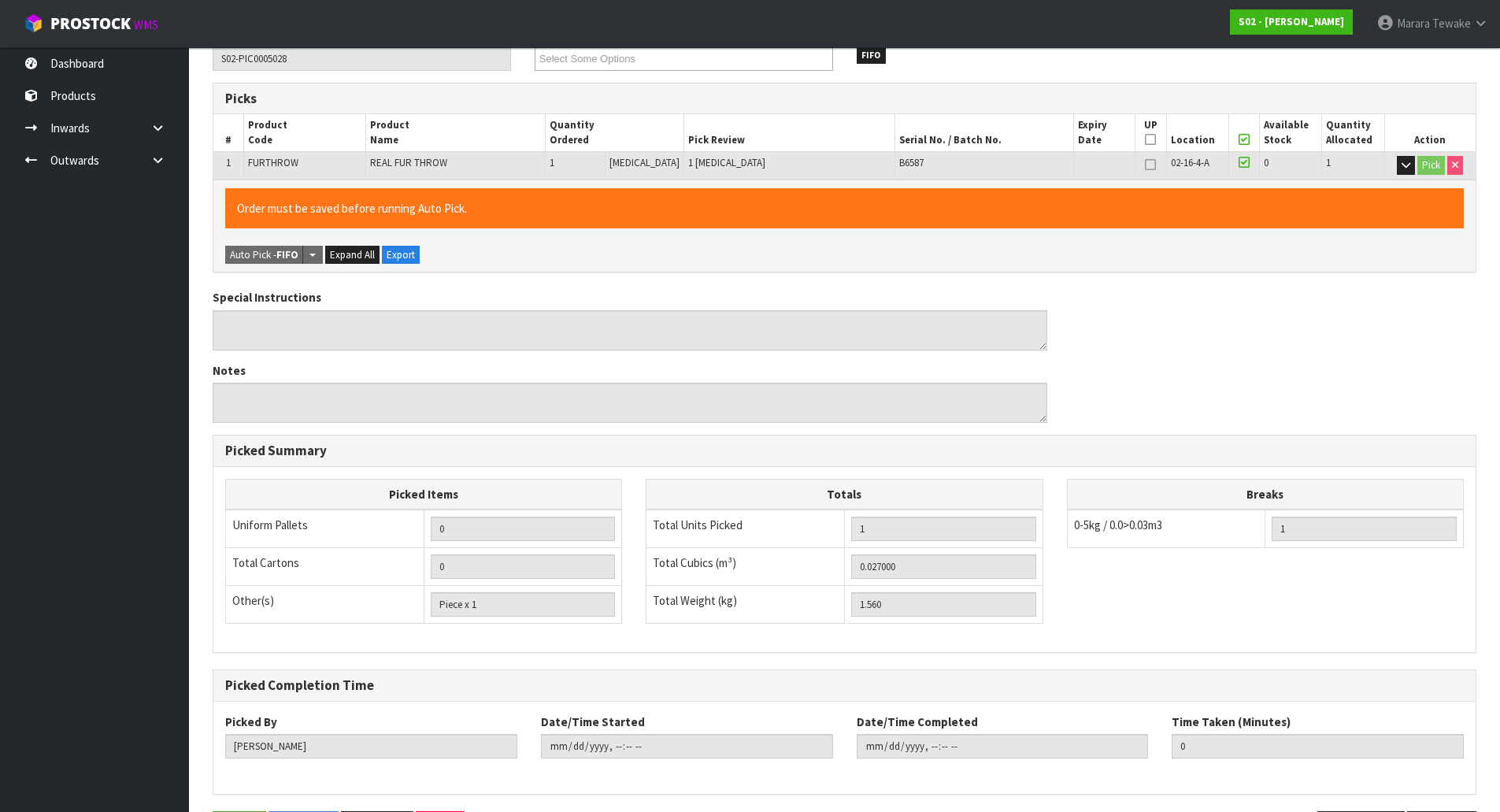
scroll to position [0, 0]
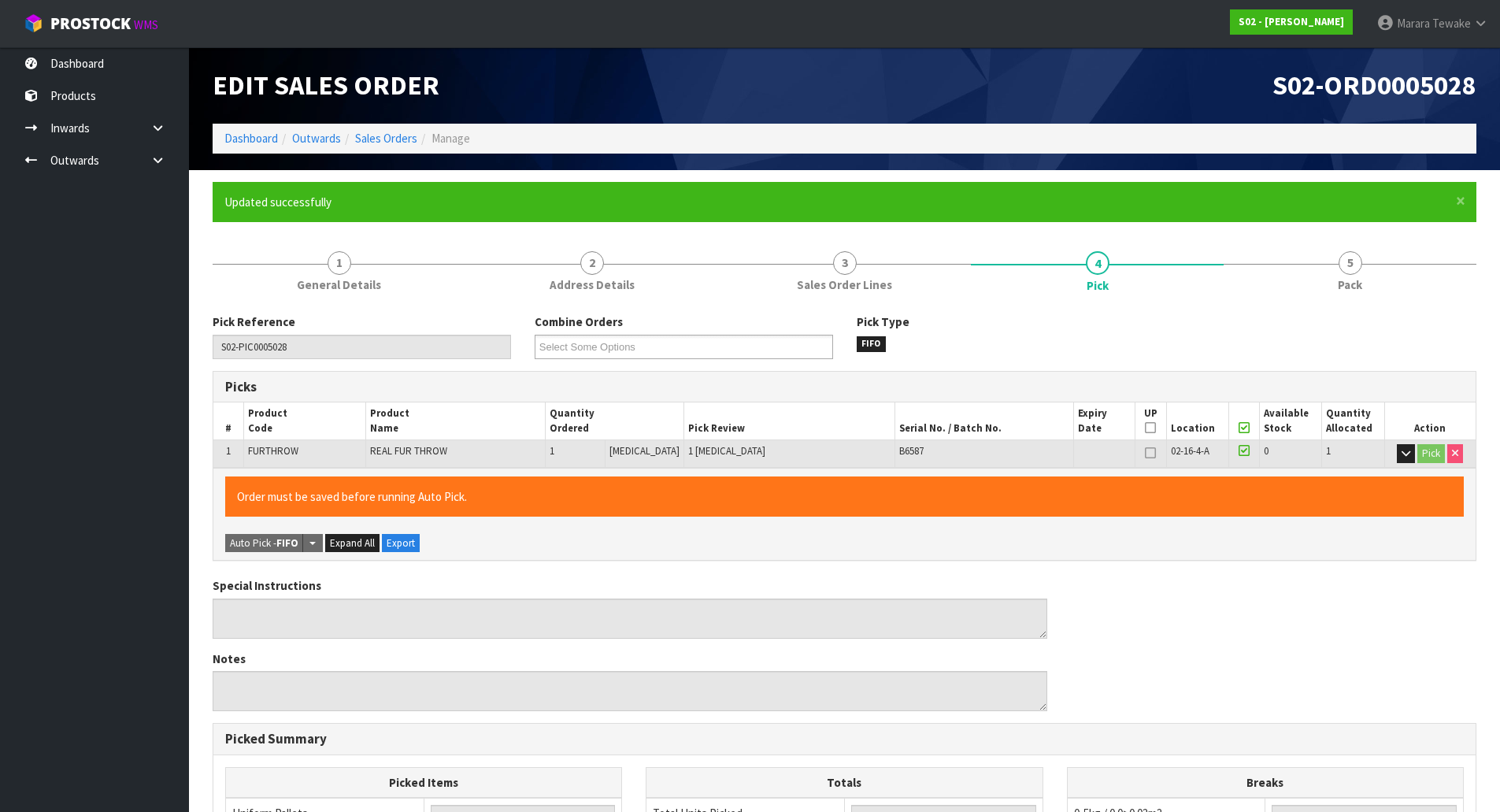
type input "[PERSON_NAME]"
type input "[DATE]T10:51:48"
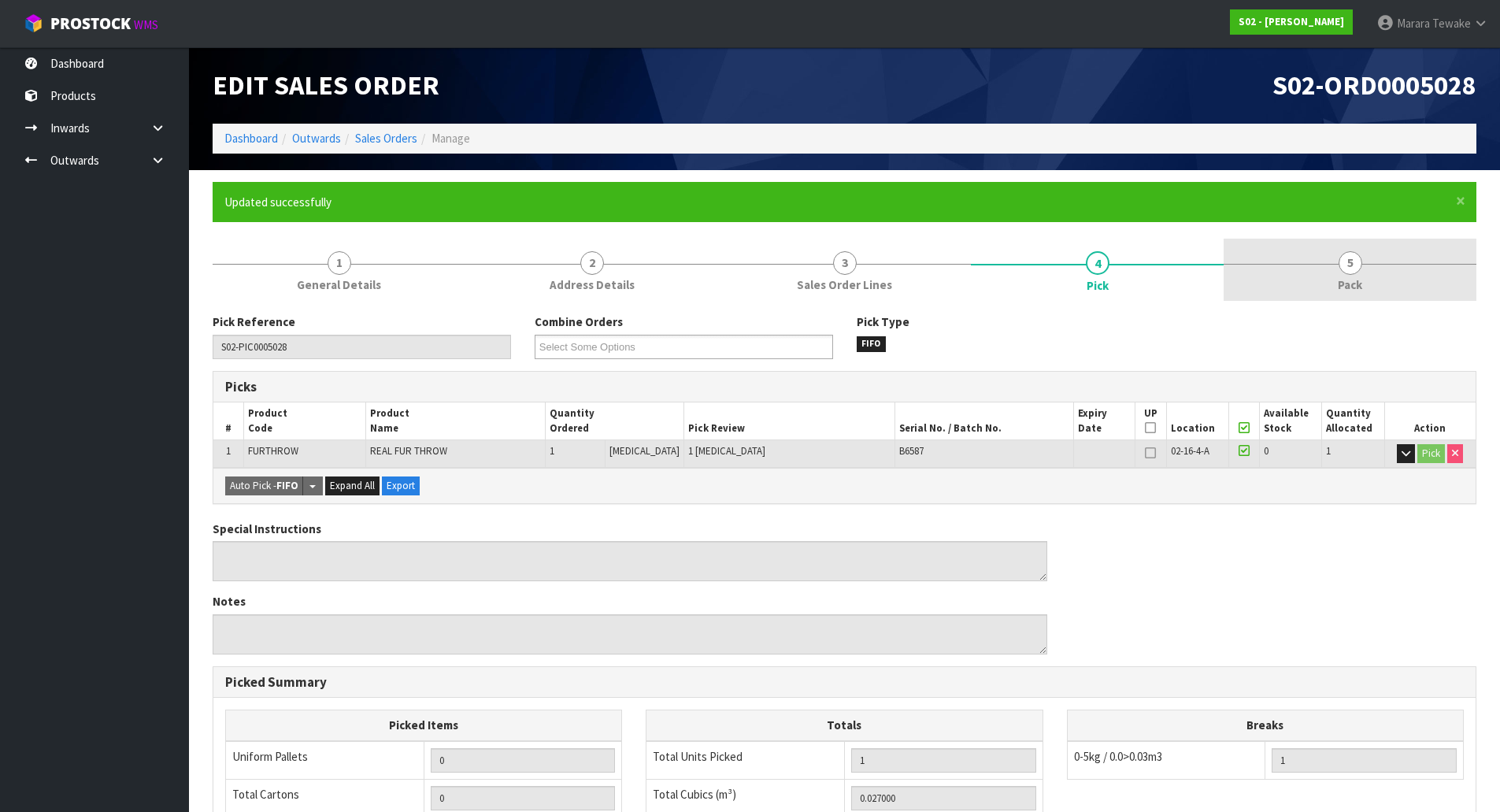
click at [1366, 264] on link "5 Pack" at bounding box center [1350, 269] width 253 height 62
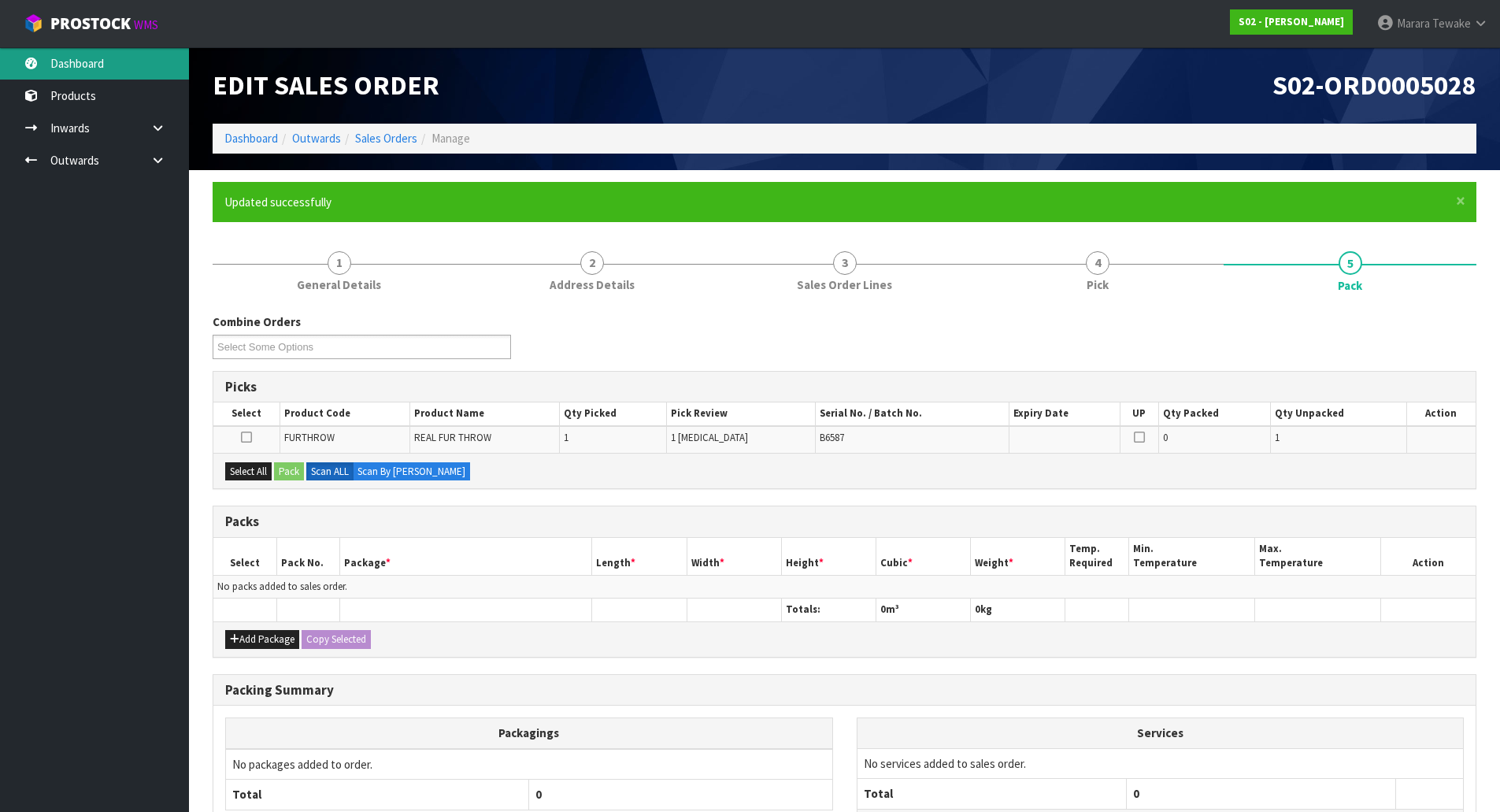
click at [147, 70] on link "Dashboard" at bounding box center [94, 63] width 189 height 33
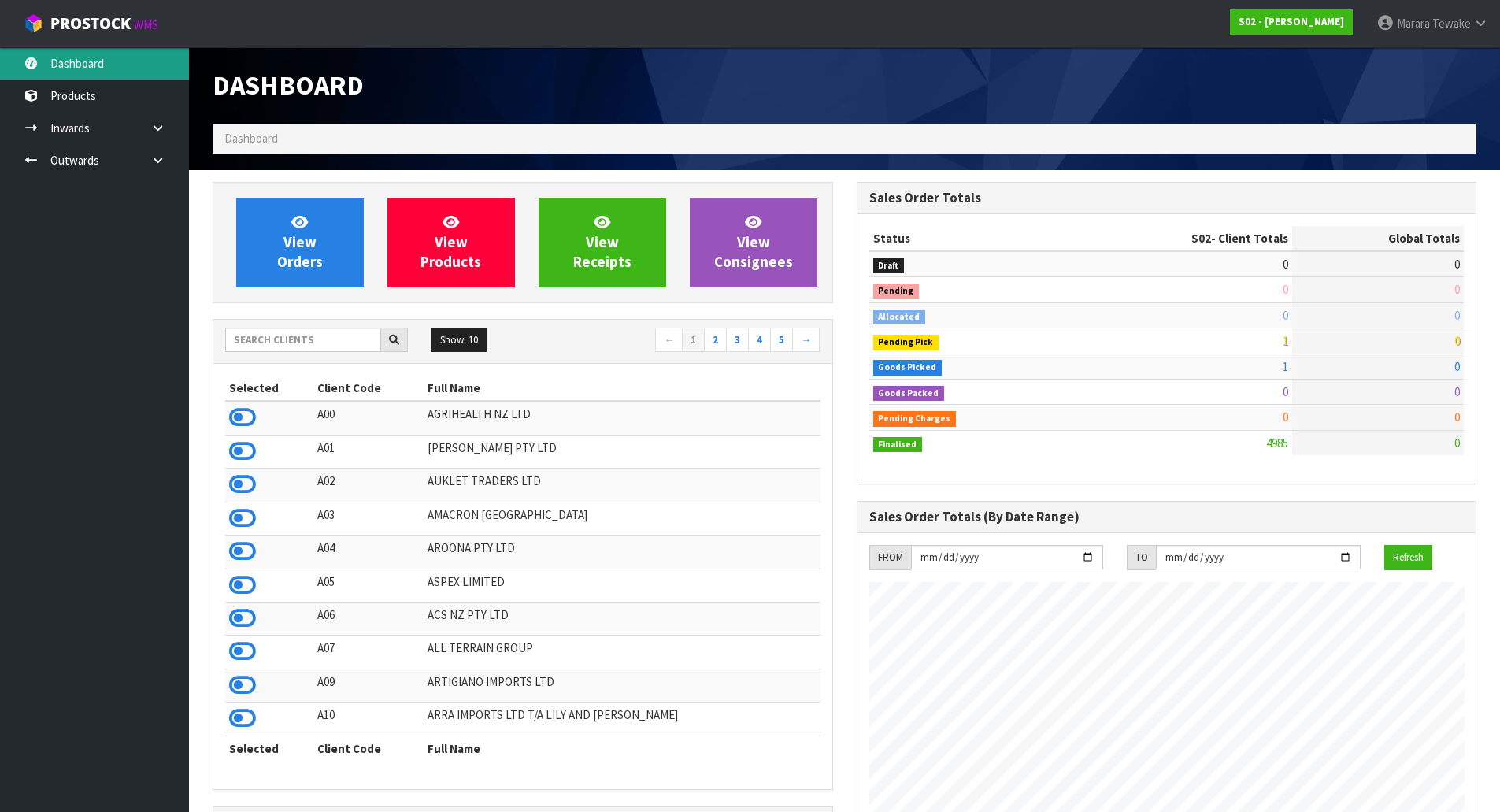
scroll to position [1142, 643]
click at [310, 341] on input "text" at bounding box center [303, 340] width 156 height 24
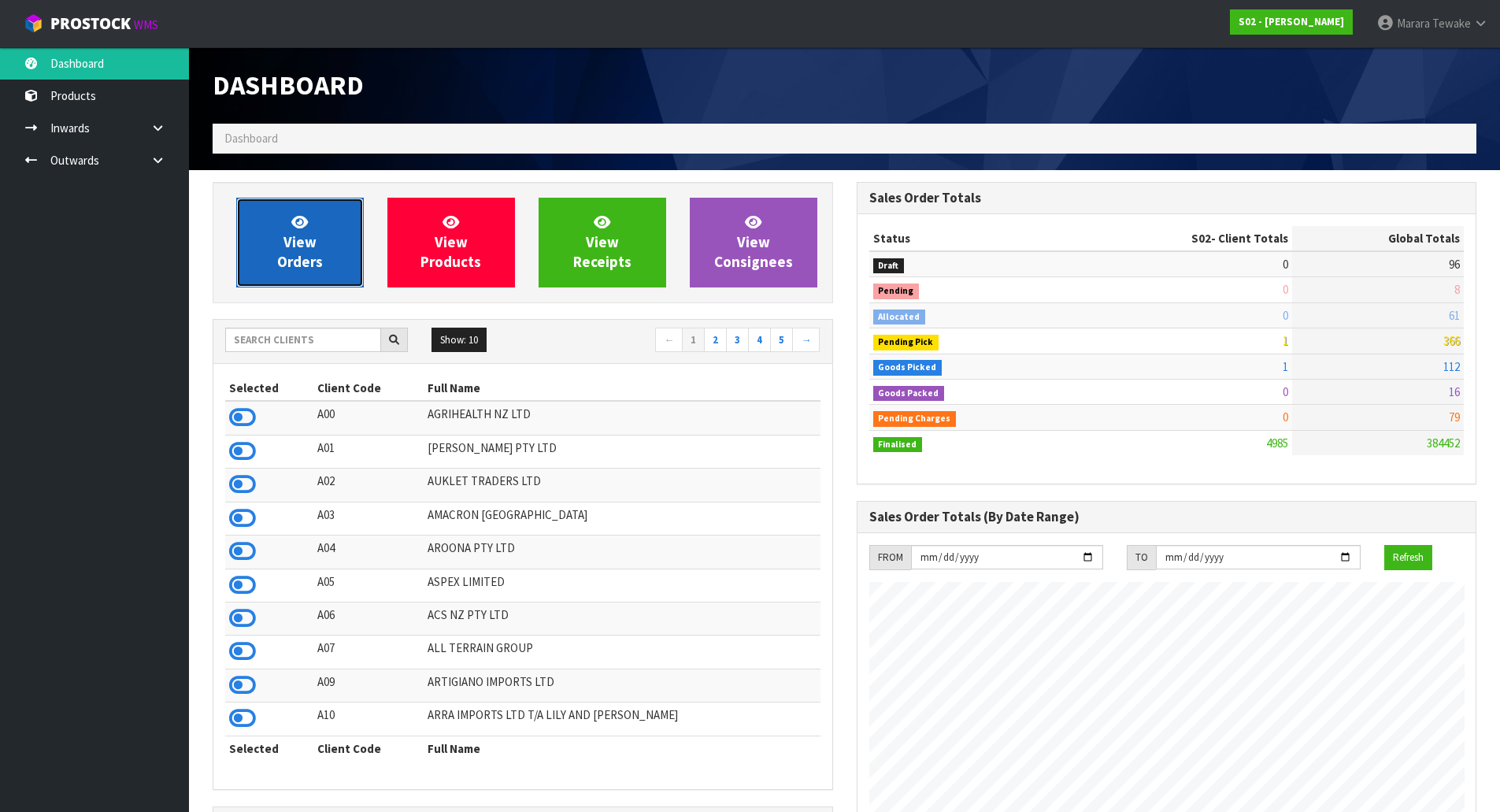
click at [297, 267] on span "View Orders" at bounding box center [300, 241] width 46 height 59
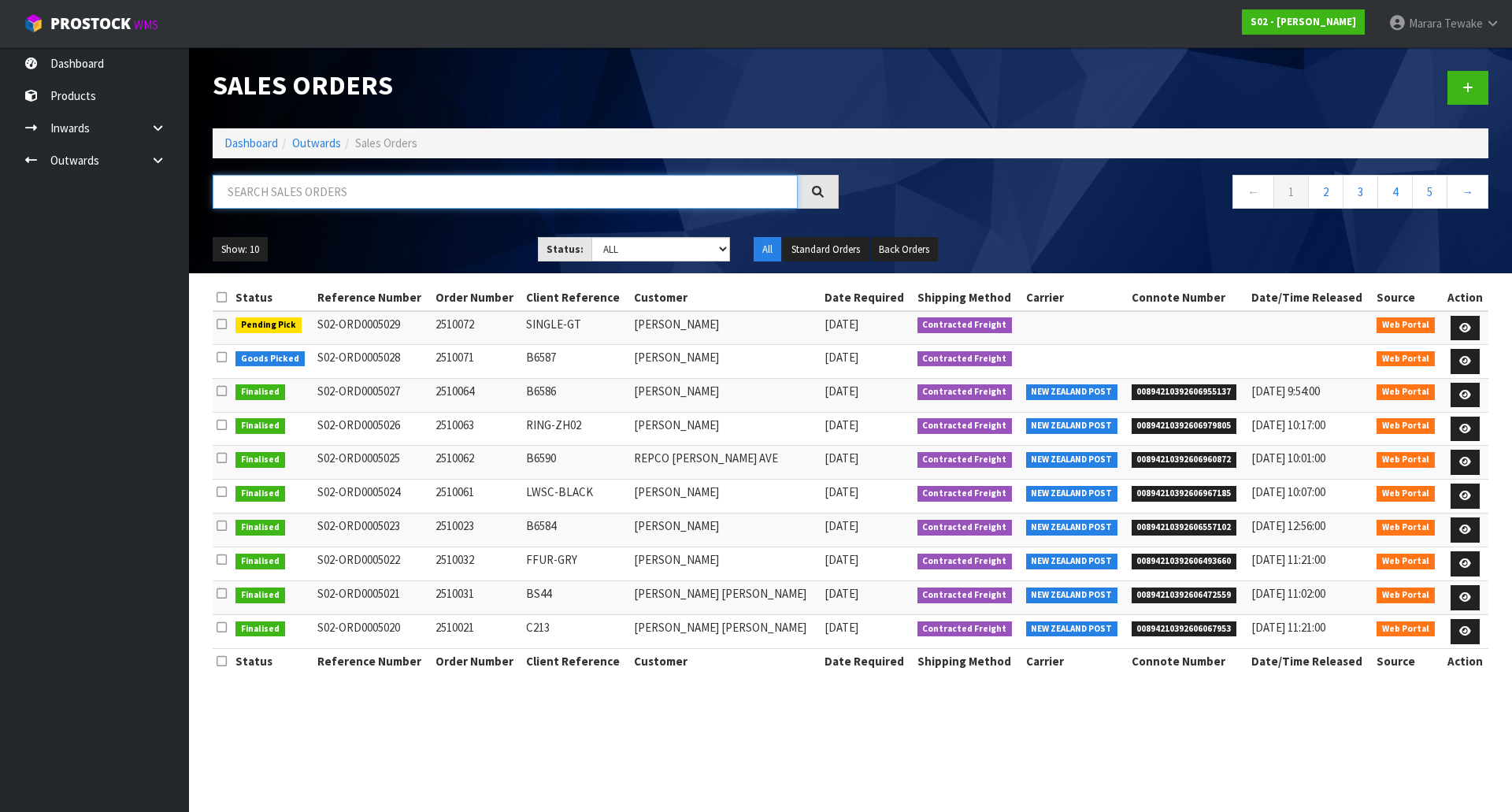
click at [507, 187] on input "text" at bounding box center [505, 191] width 586 height 33
type input "JOB-0416398"
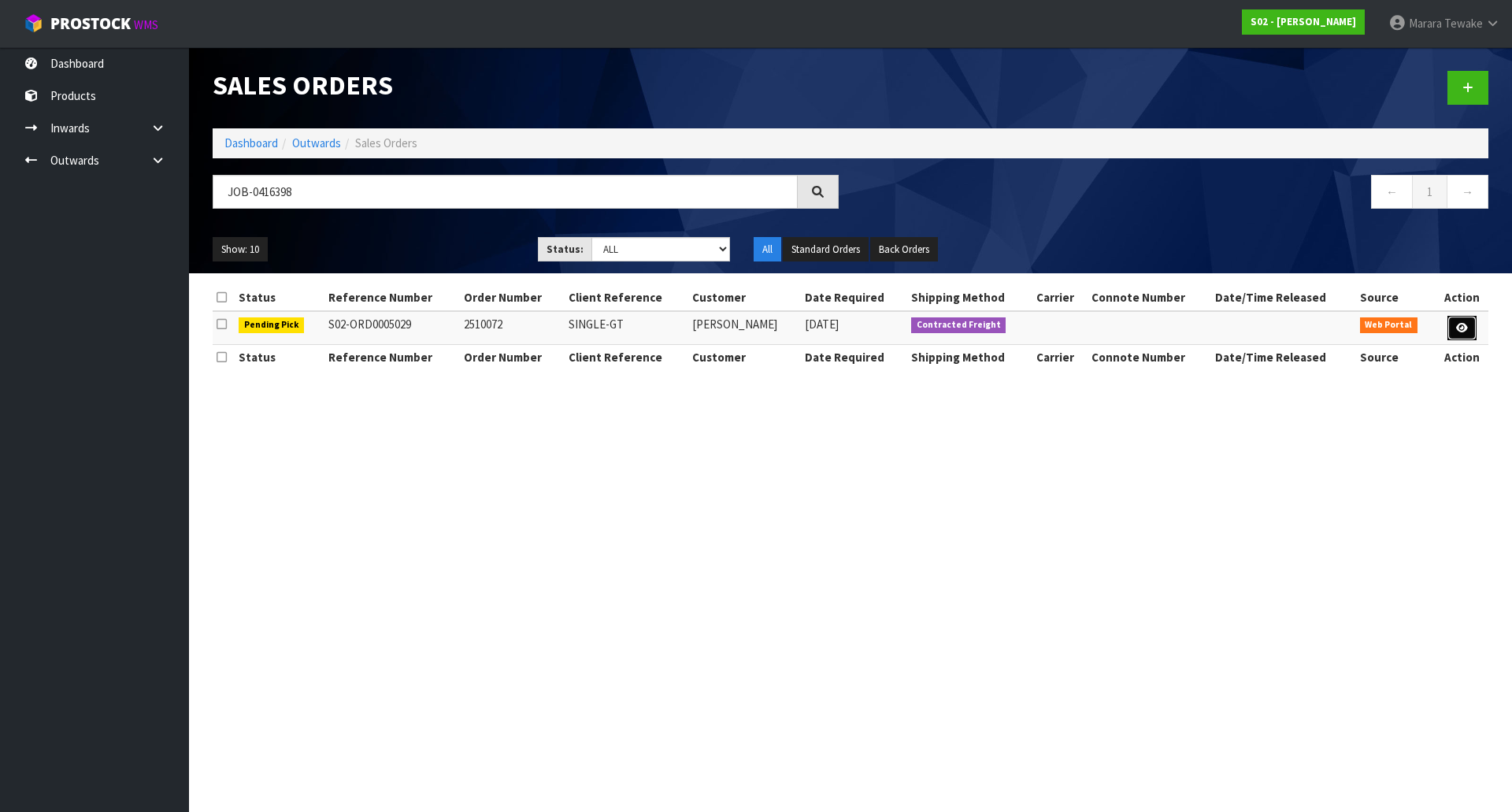
click at [1451, 325] on link at bounding box center [1462, 329] width 29 height 25
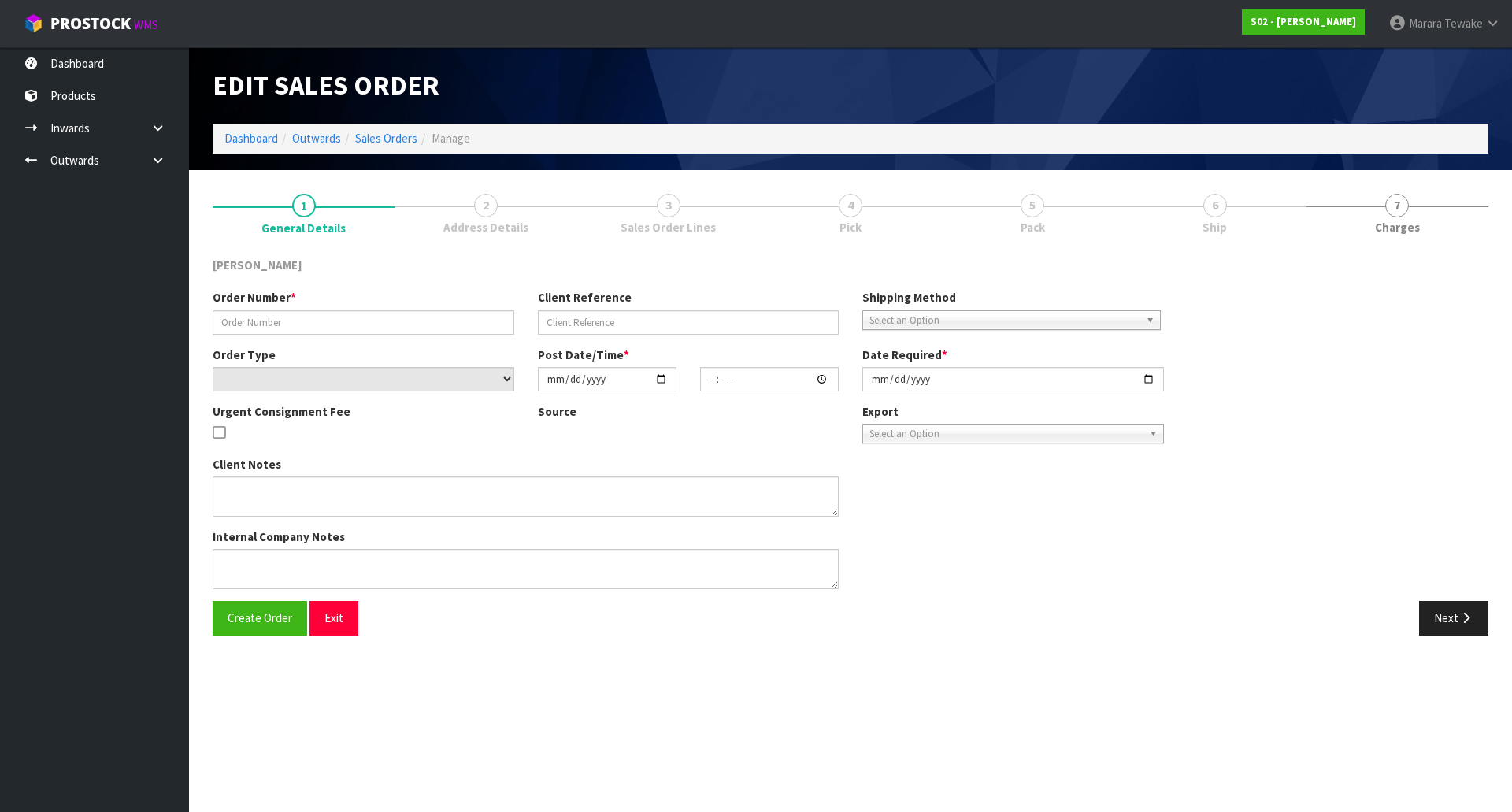
type input "2510072"
type input "SINGLE-GT"
select select "number:0"
type input "[DATE]"
type input "00:18:00.000"
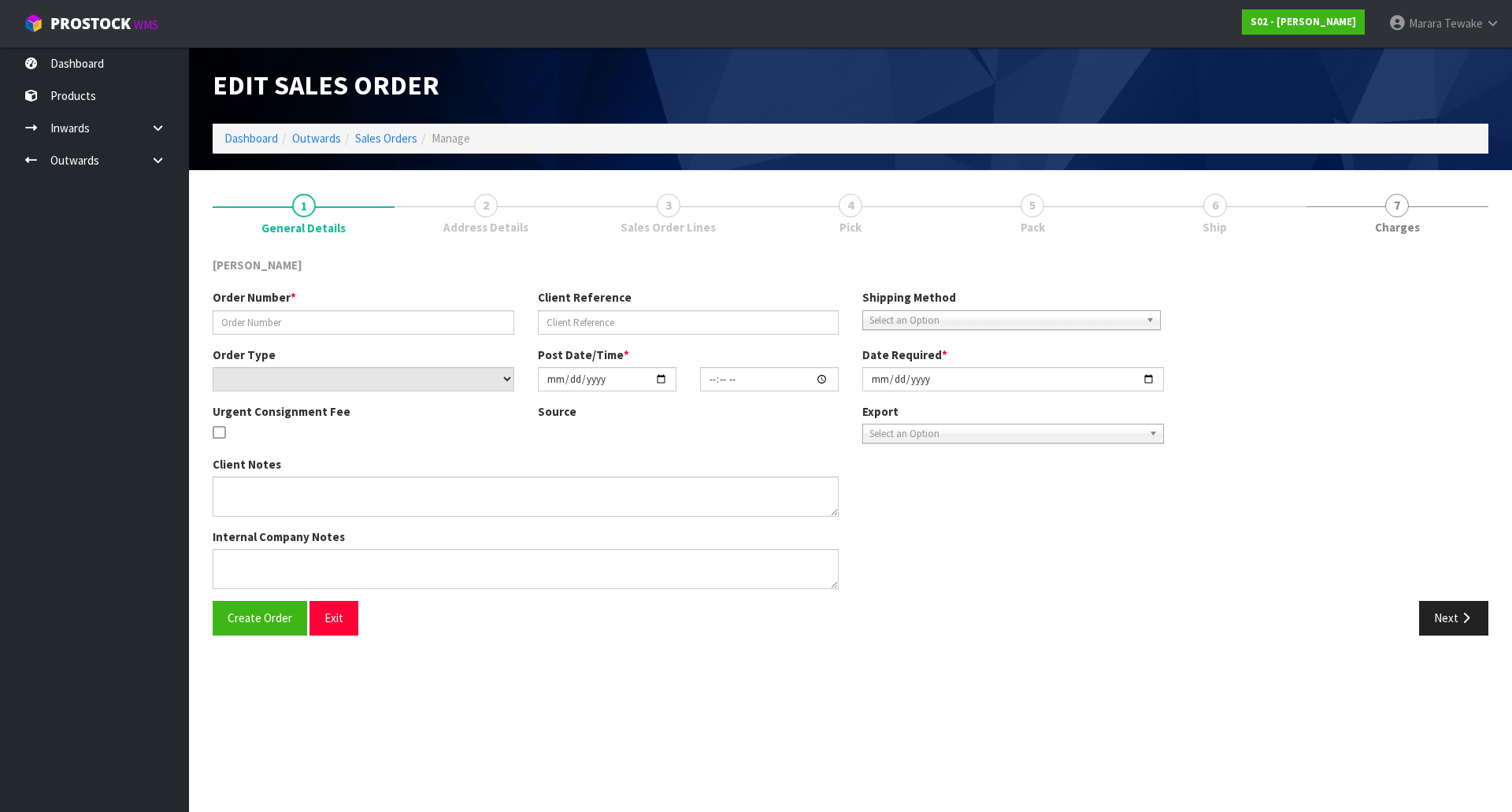
type input "[DATE]"
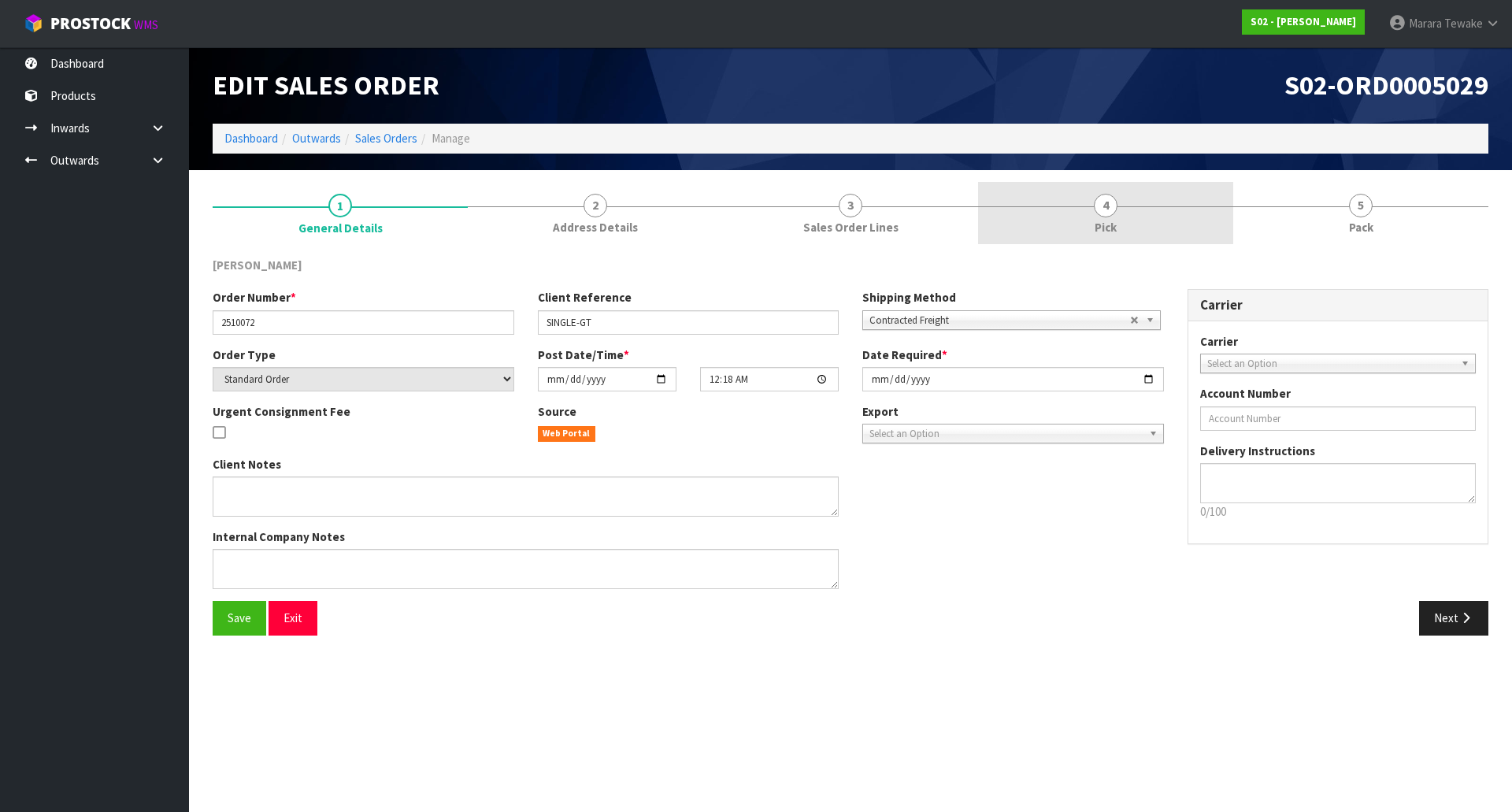
click at [1158, 229] on link "4 Pick" at bounding box center [1106, 212] width 255 height 62
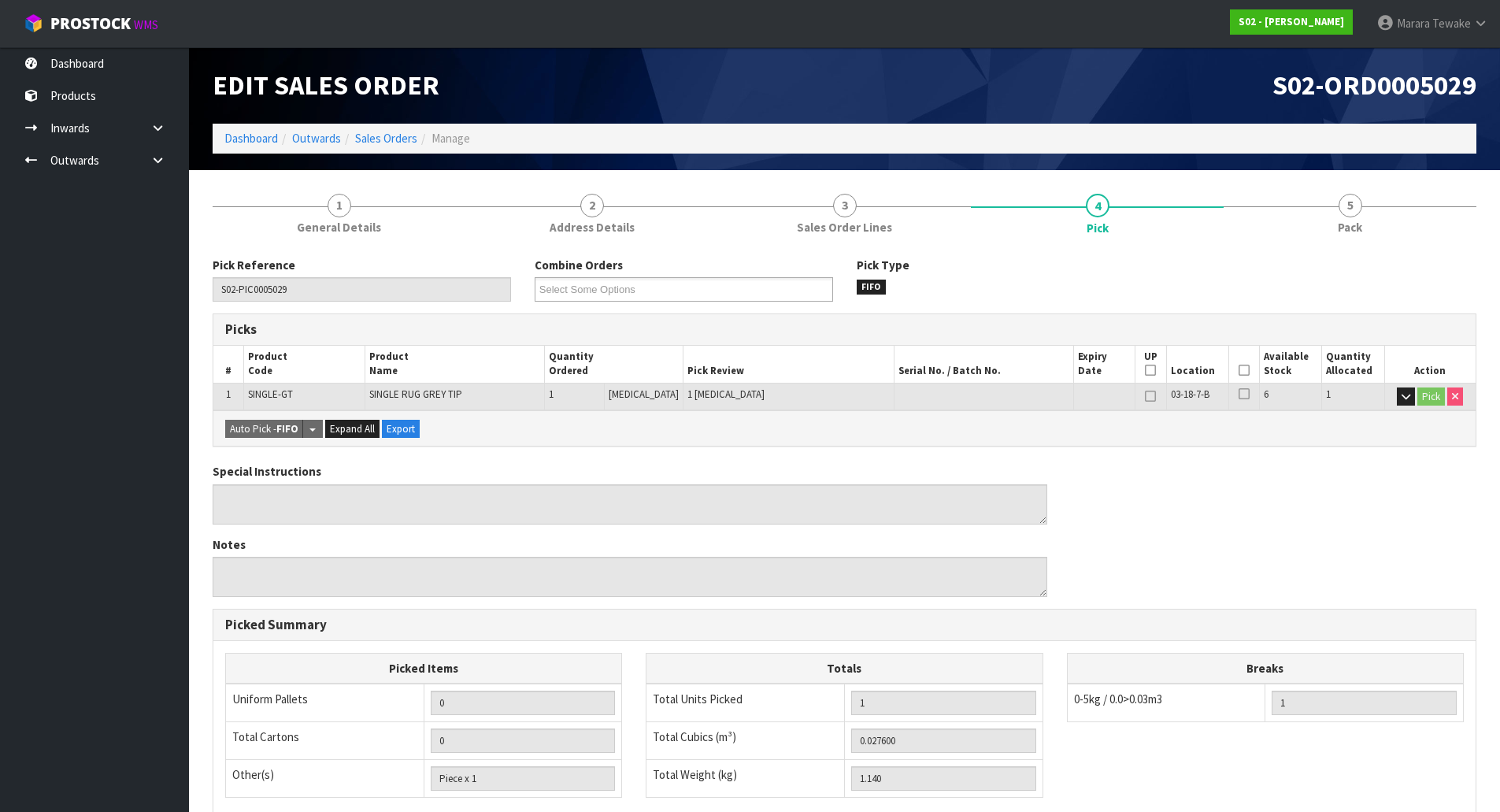
click at [1239, 370] on icon at bounding box center [1244, 370] width 11 height 1
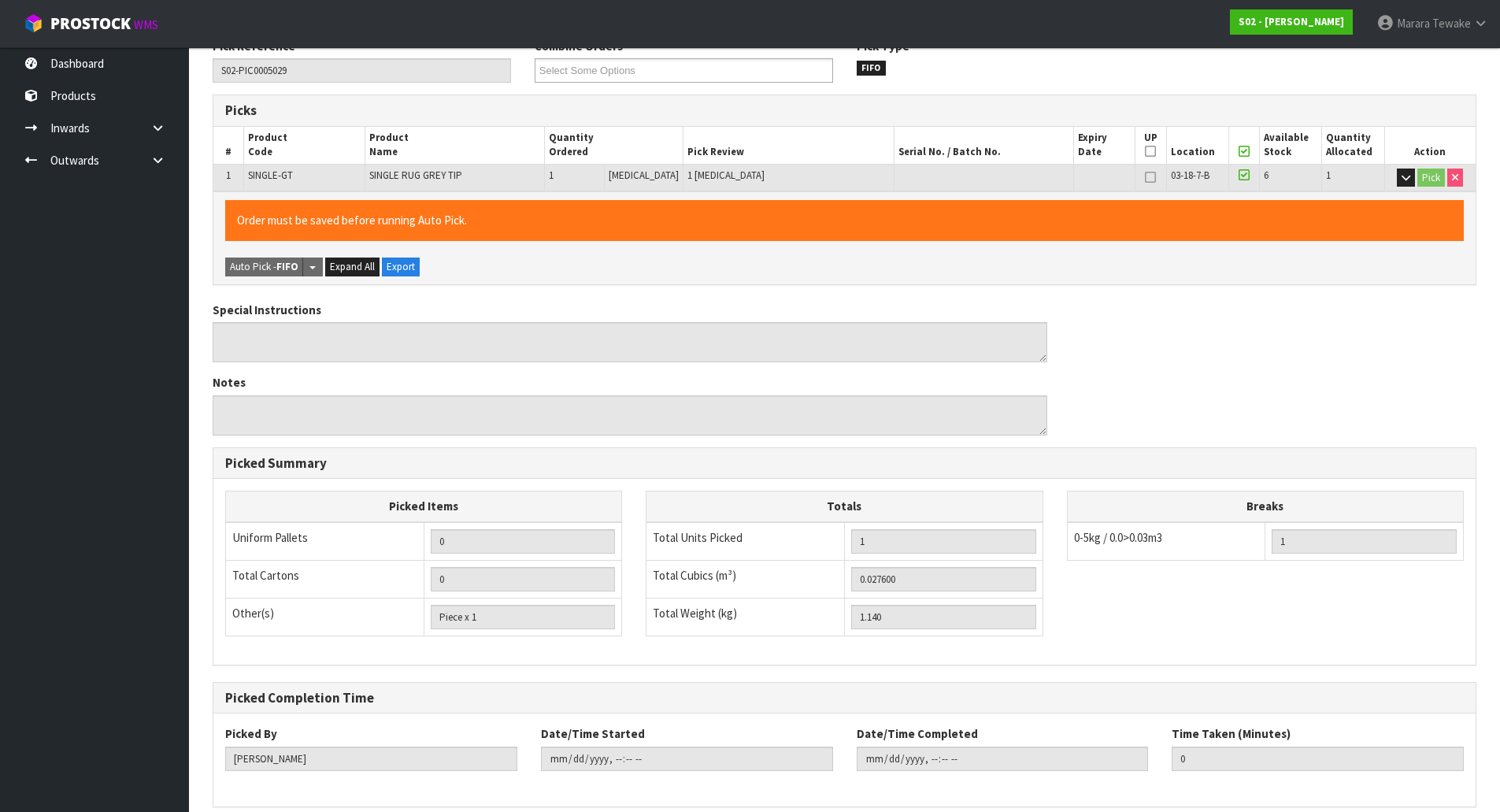
scroll to position [288, 0]
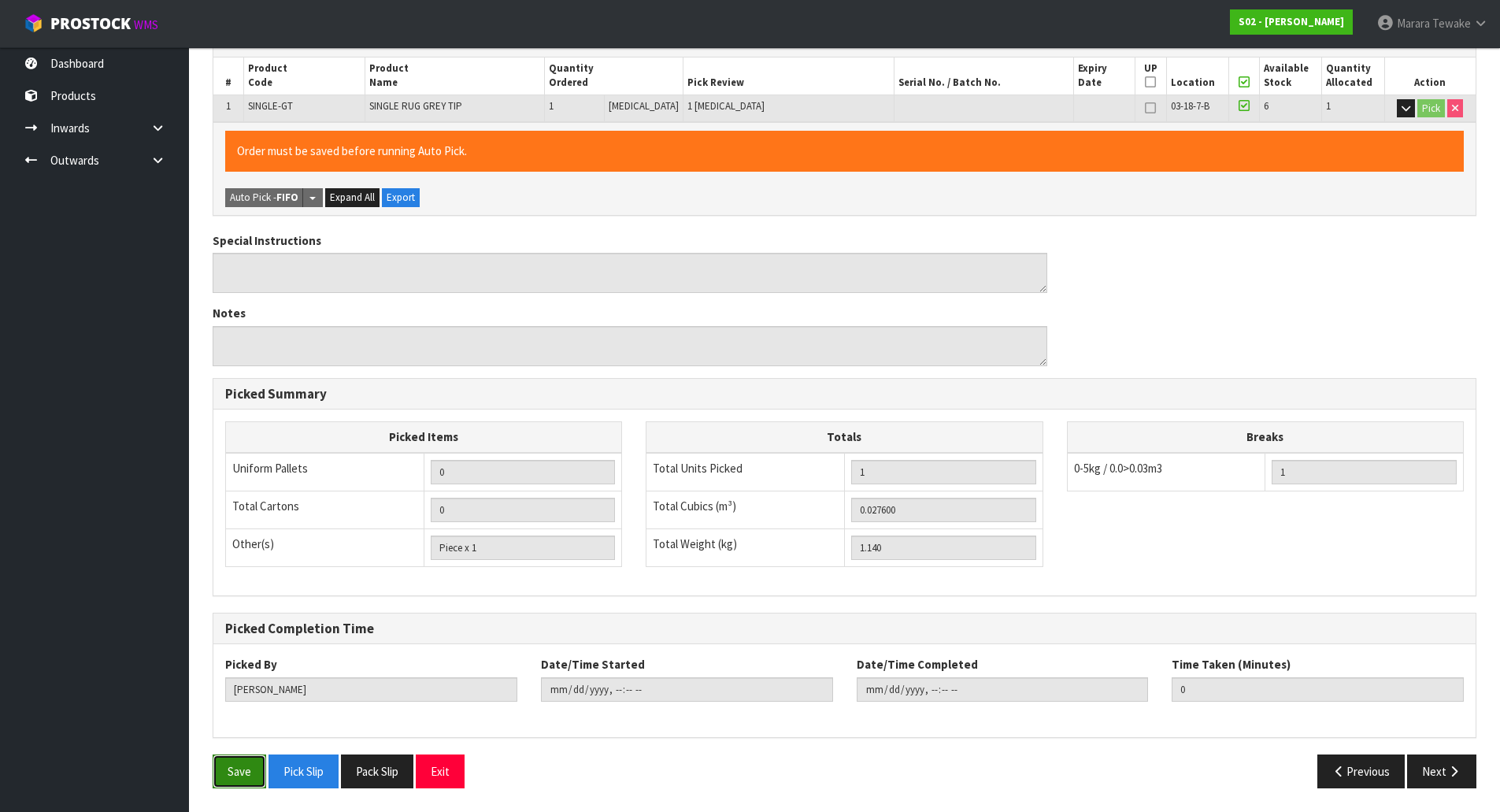
click at [236, 763] on button "Save" at bounding box center [239, 770] width 53 height 33
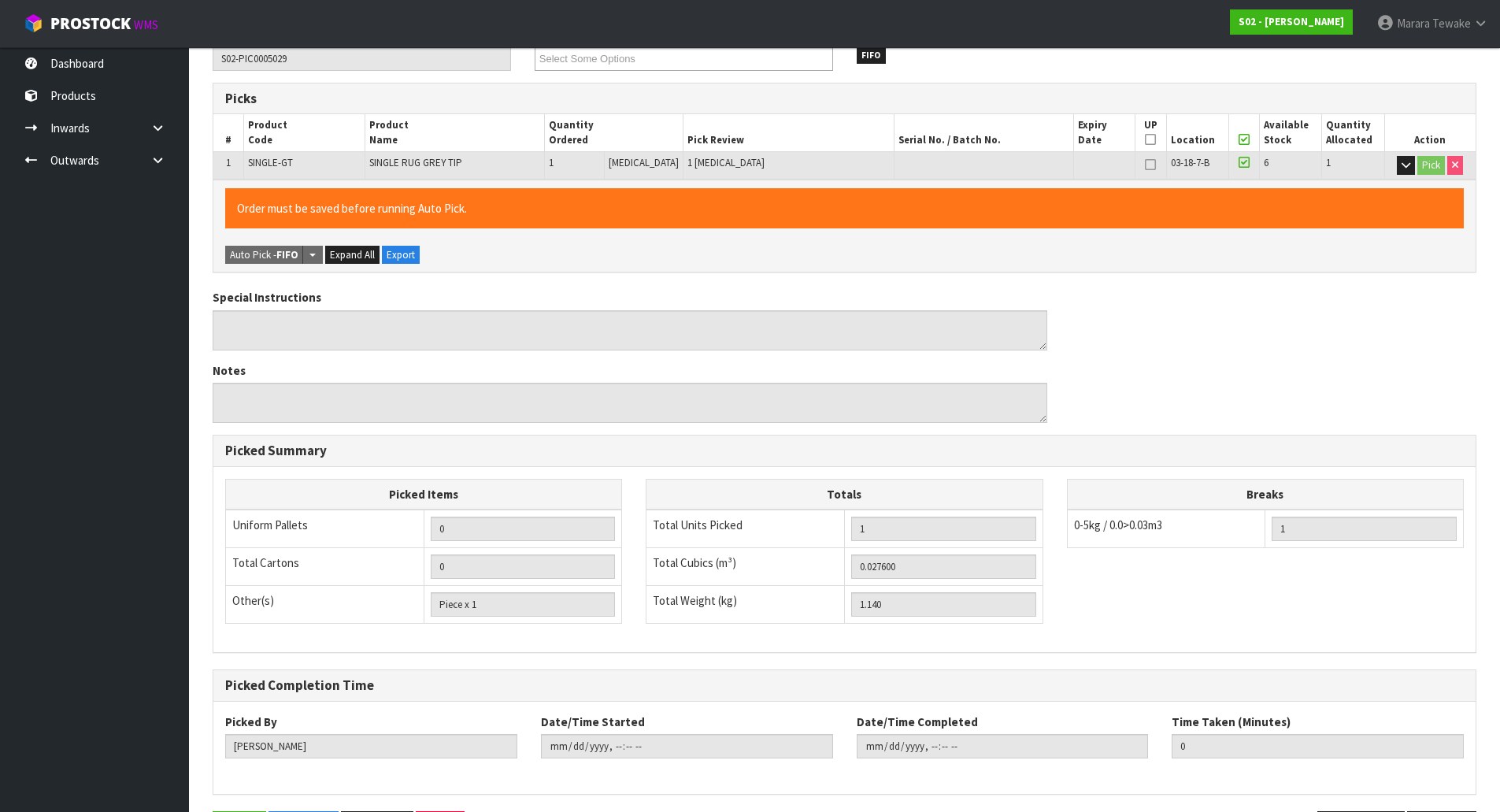
scroll to position [0, 0]
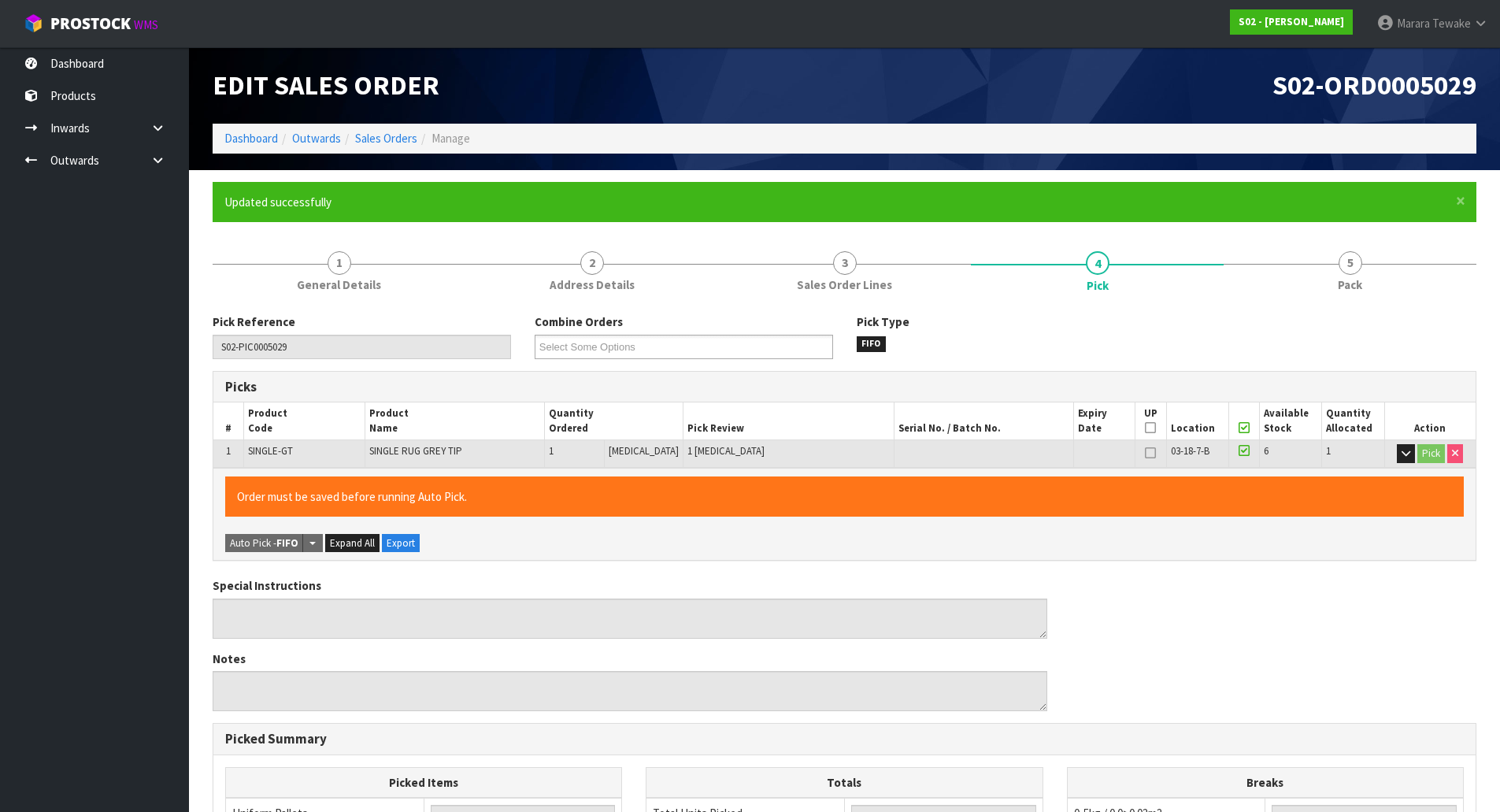
type input "[PERSON_NAME]"
type input "[DATE]T10:52:07"
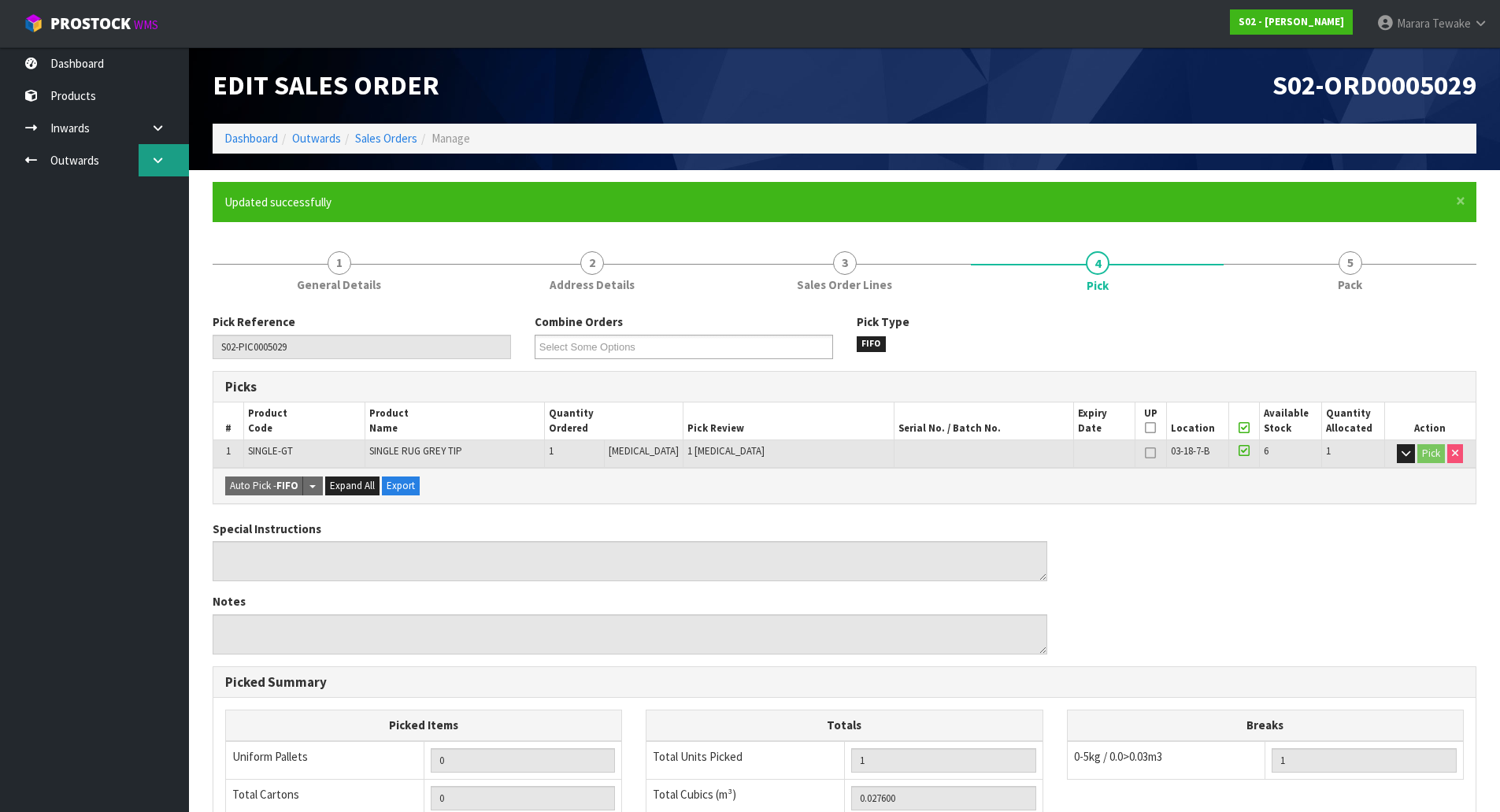
click at [158, 158] on icon at bounding box center [157, 160] width 15 height 12
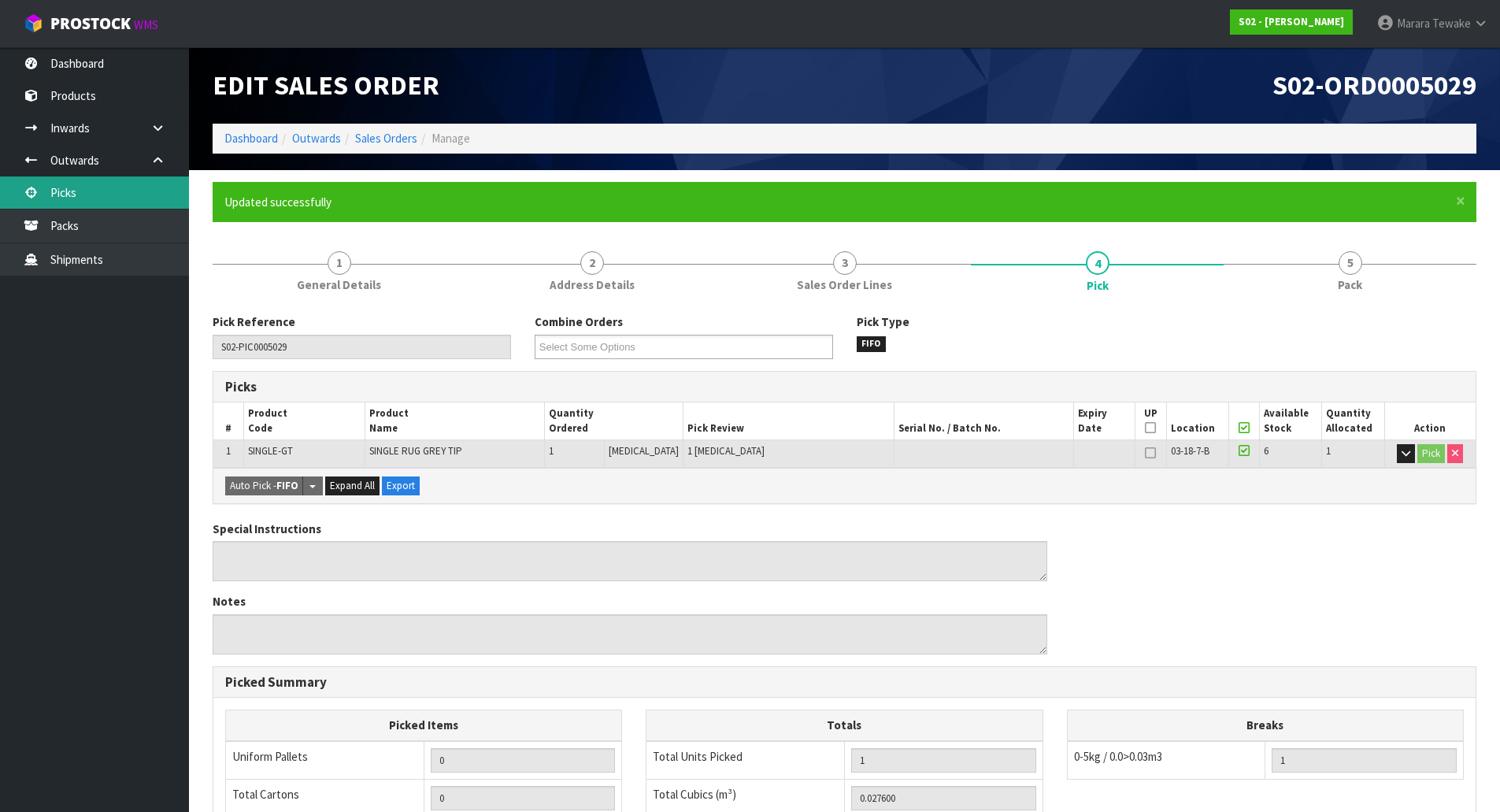
click at [129, 208] on link "Picks" at bounding box center [94, 192] width 189 height 33
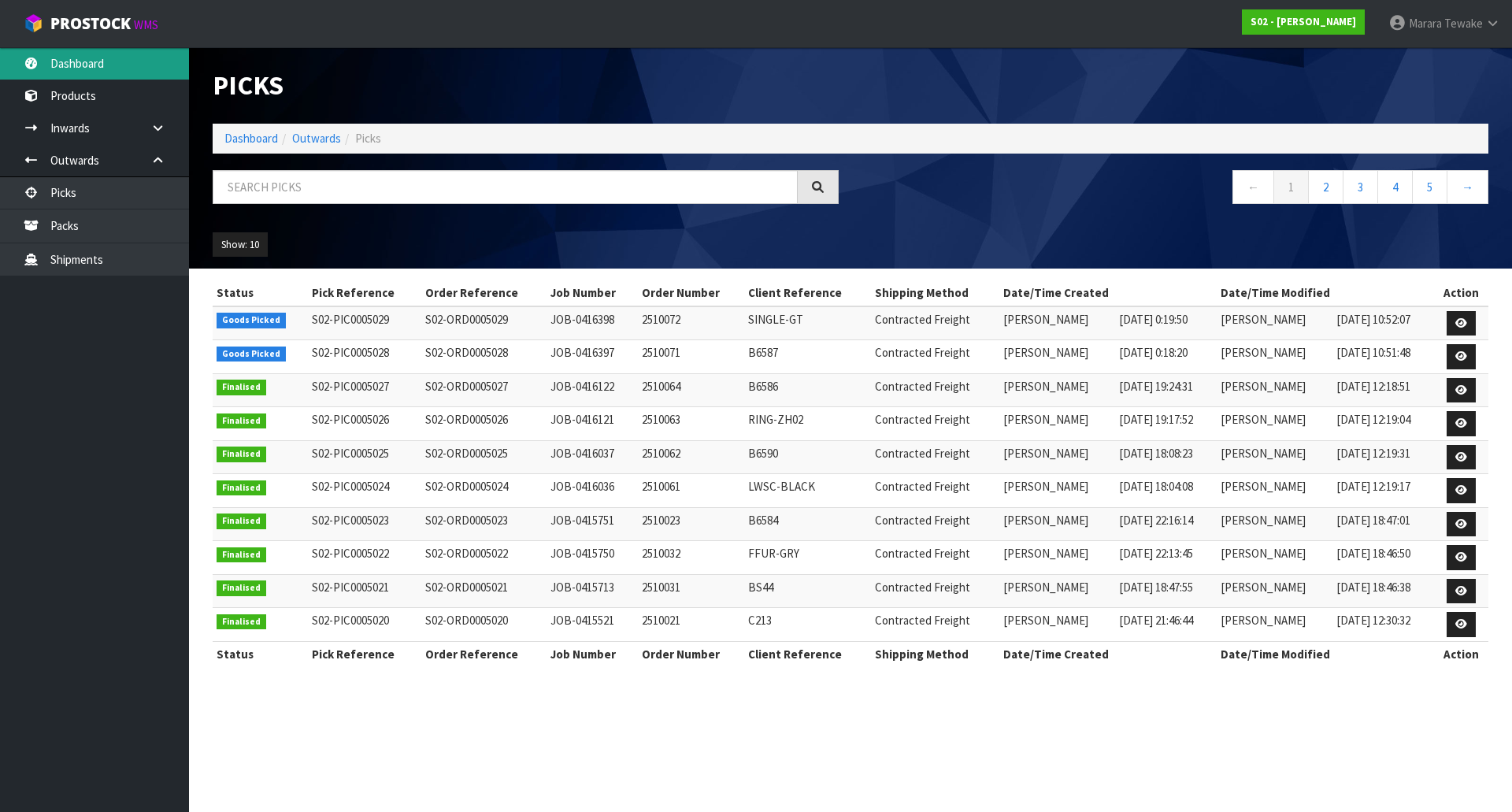
click at [152, 61] on link "Dashboard" at bounding box center [94, 63] width 189 height 33
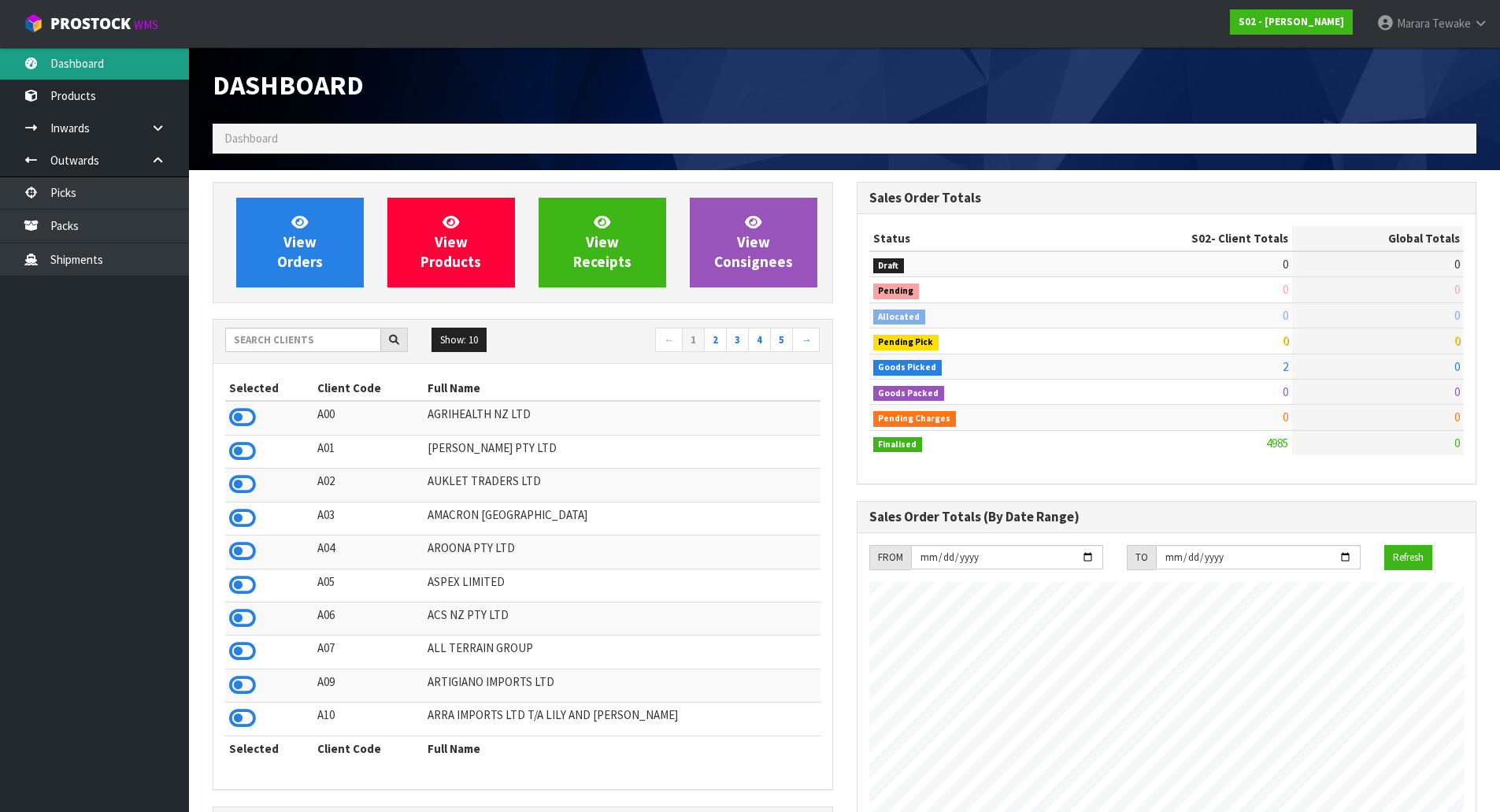
scroll to position [1142, 643]
click at [85, 58] on link "Dashboard" at bounding box center [94, 63] width 189 height 33
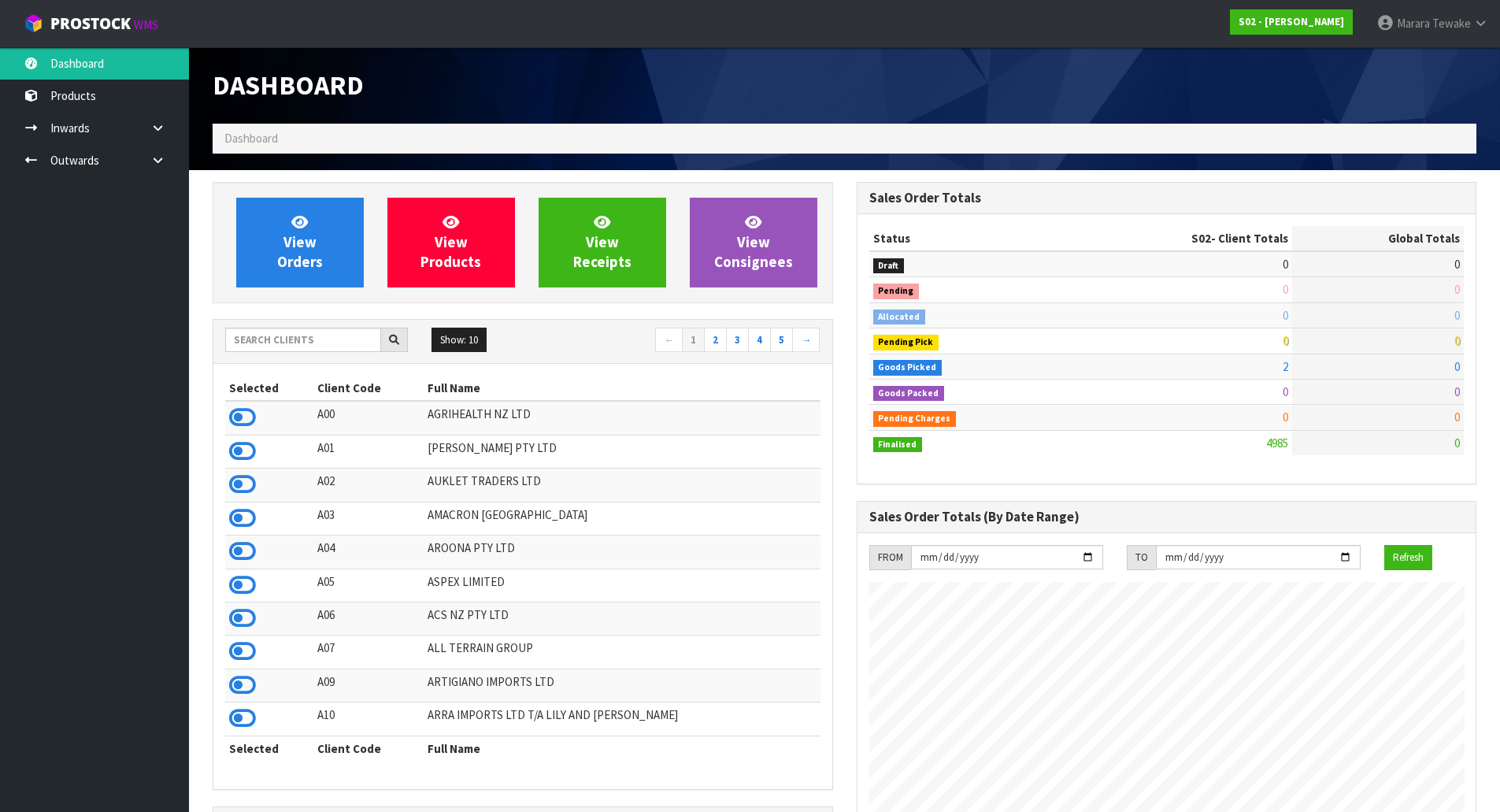
scroll to position [1142, 643]
click at [257, 335] on input "text" at bounding box center [303, 340] width 156 height 24
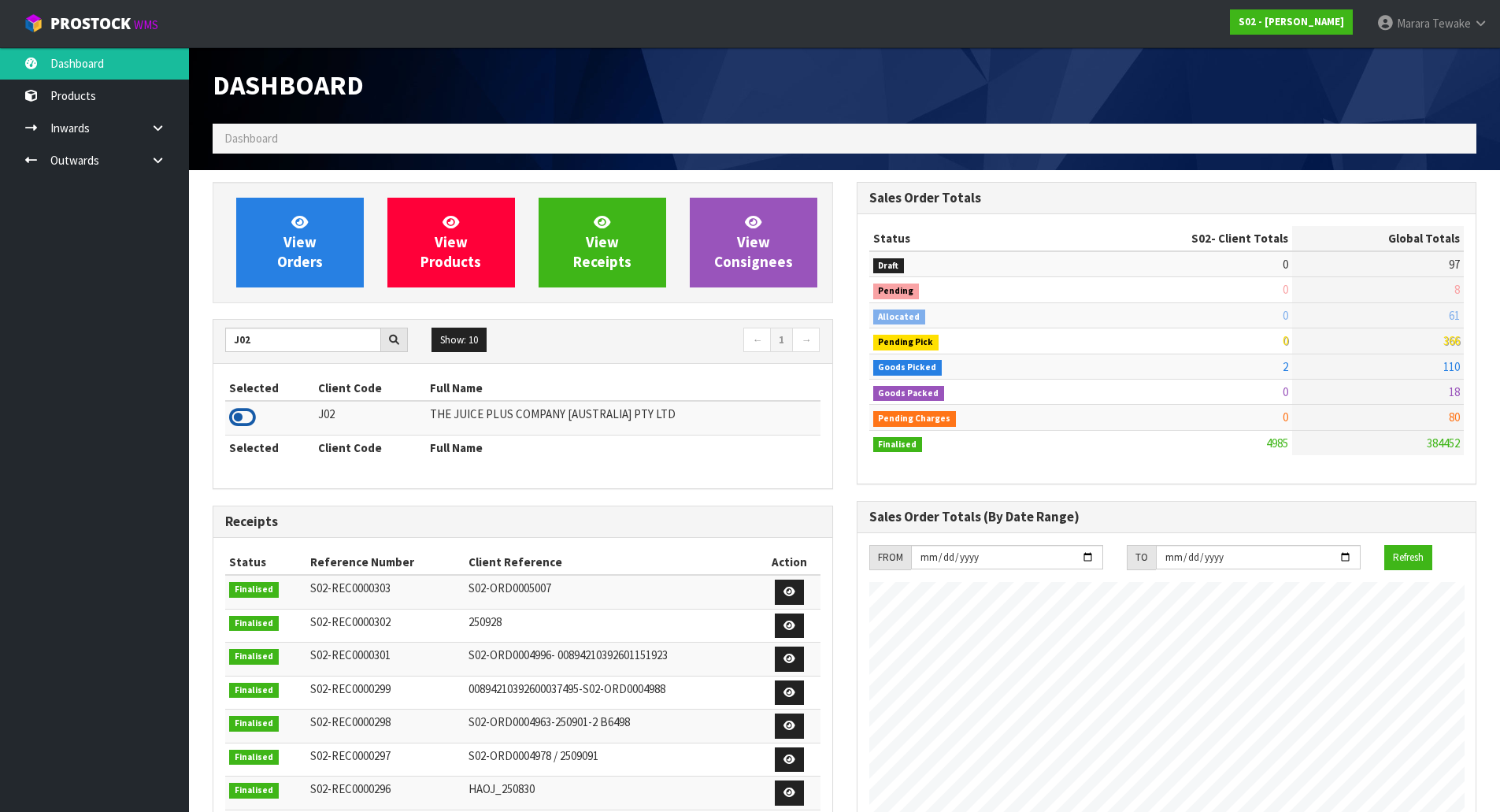
click at [249, 407] on icon at bounding box center [243, 417] width 27 height 23
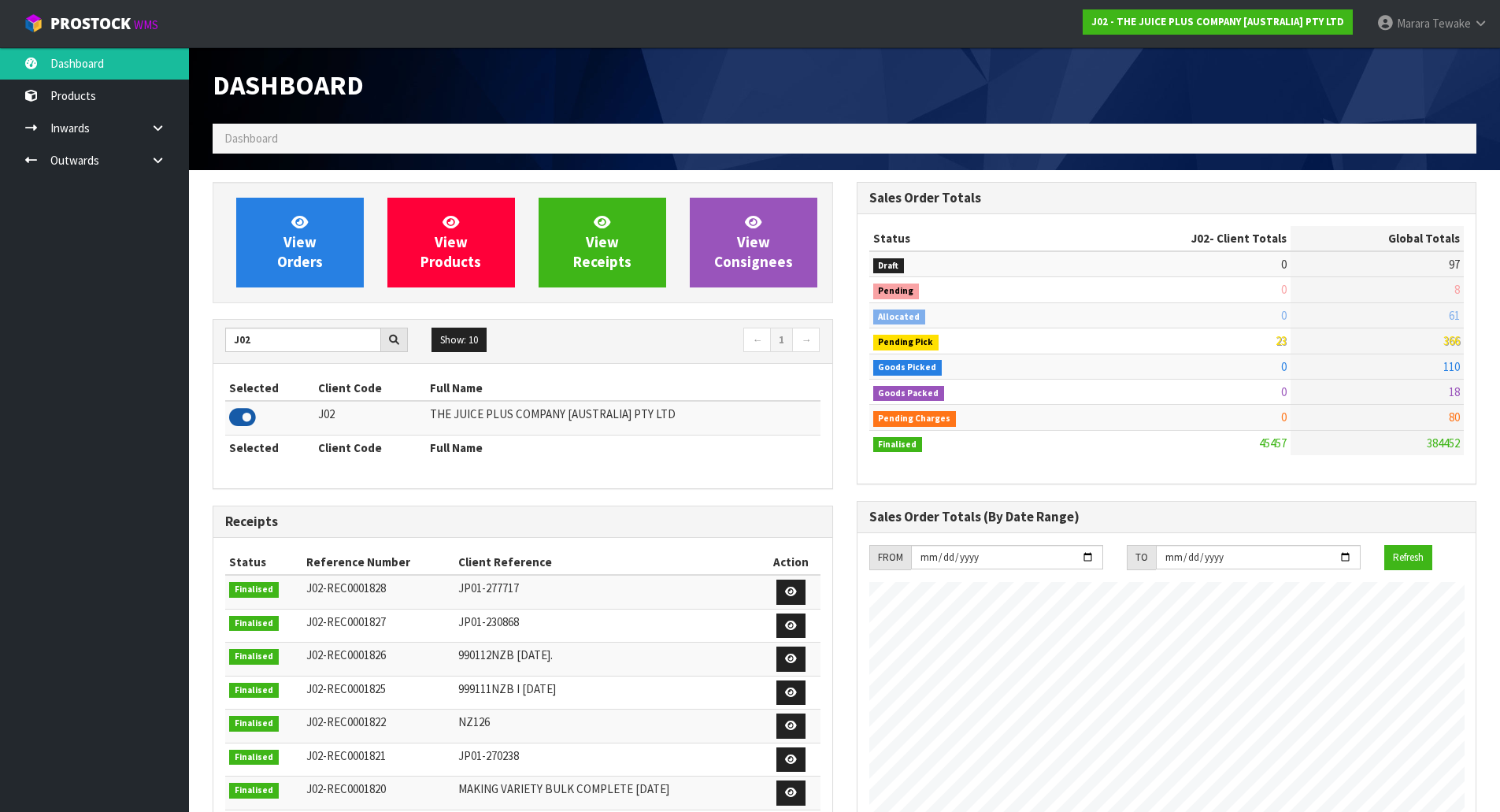
scroll to position [1192, 643]
drag, startPoint x: 270, startPoint y: 342, endPoint x: 236, endPoint y: 351, distance: 35.2
click at [236, 351] on input "J02" at bounding box center [303, 340] width 156 height 24
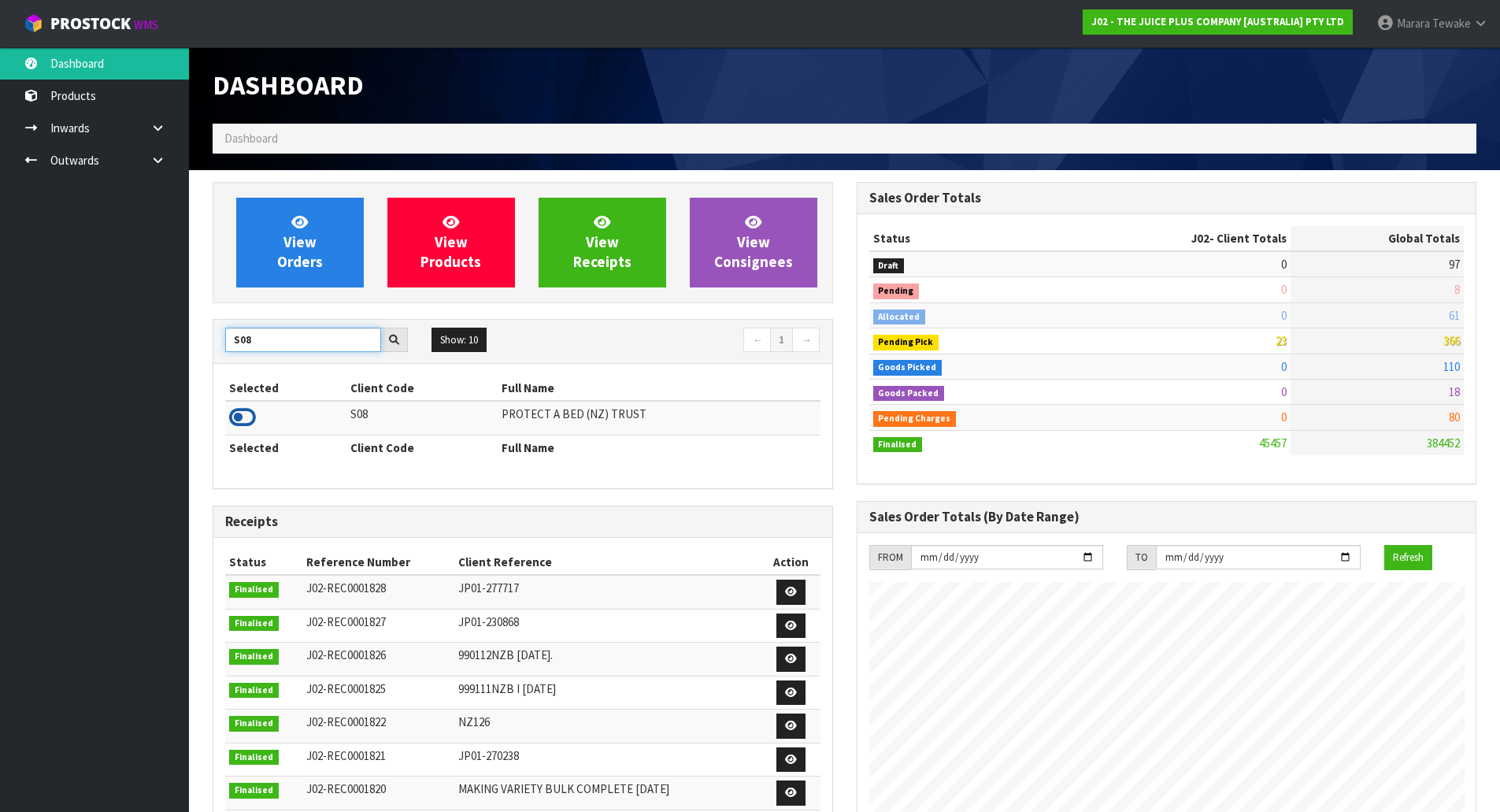
type input "S08"
click at [246, 416] on icon at bounding box center [243, 417] width 27 height 23
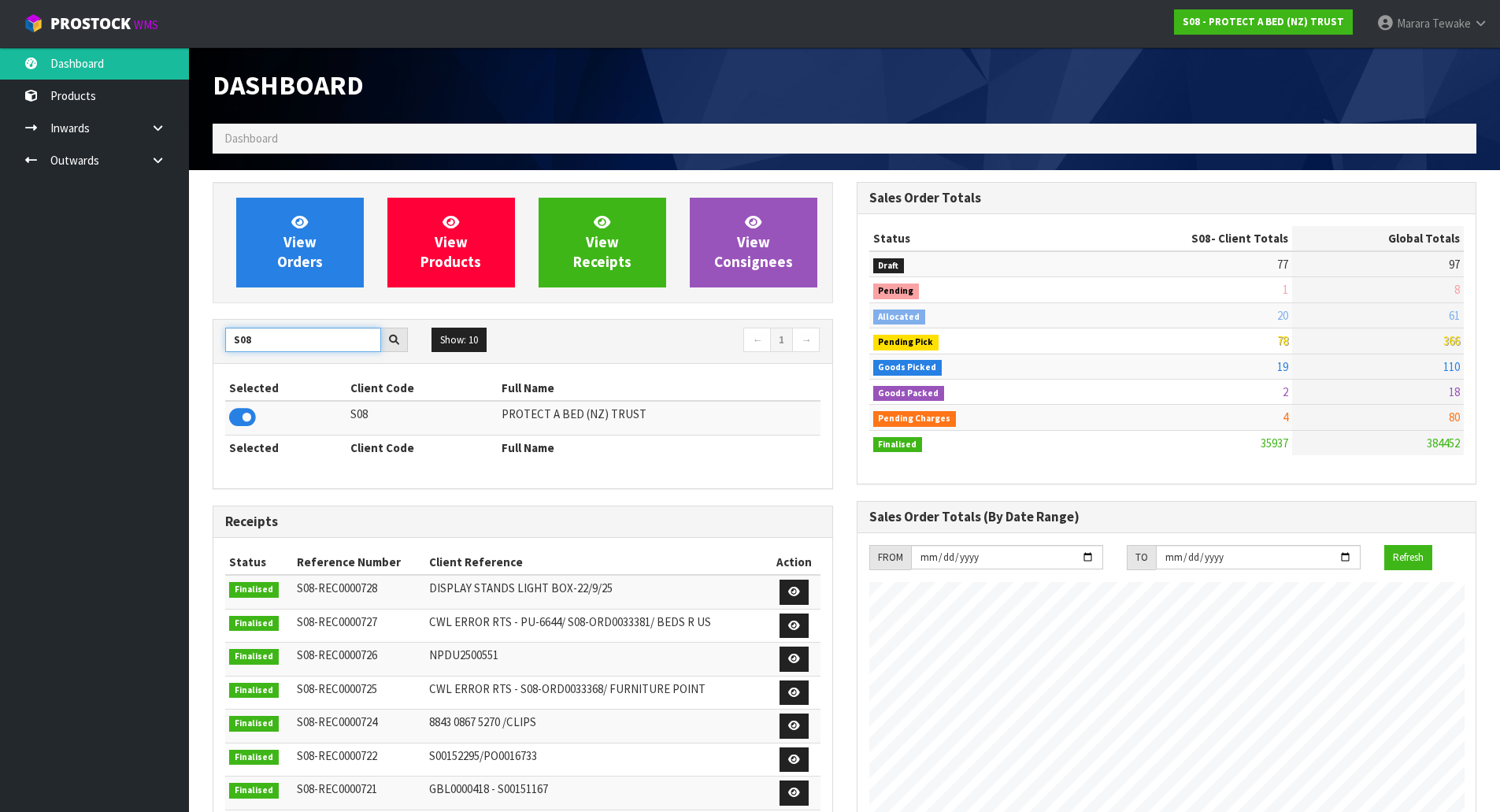
drag, startPoint x: 273, startPoint y: 341, endPoint x: 218, endPoint y: 323, distance: 57.9
click at [226, 328] on input "S08" at bounding box center [303, 340] width 156 height 24
click at [245, 417] on icon at bounding box center [243, 417] width 27 height 23
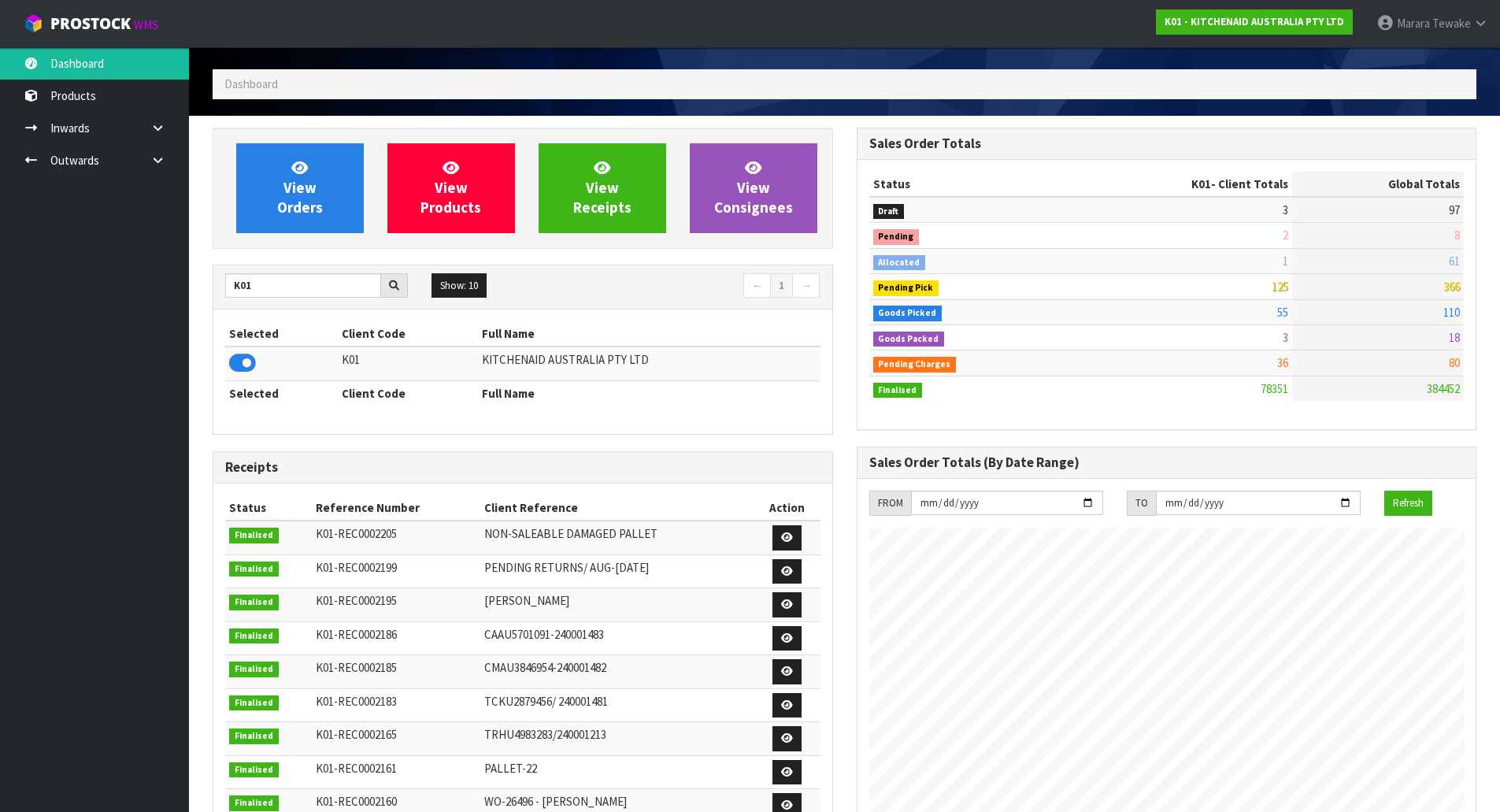
scroll to position [79, 0]
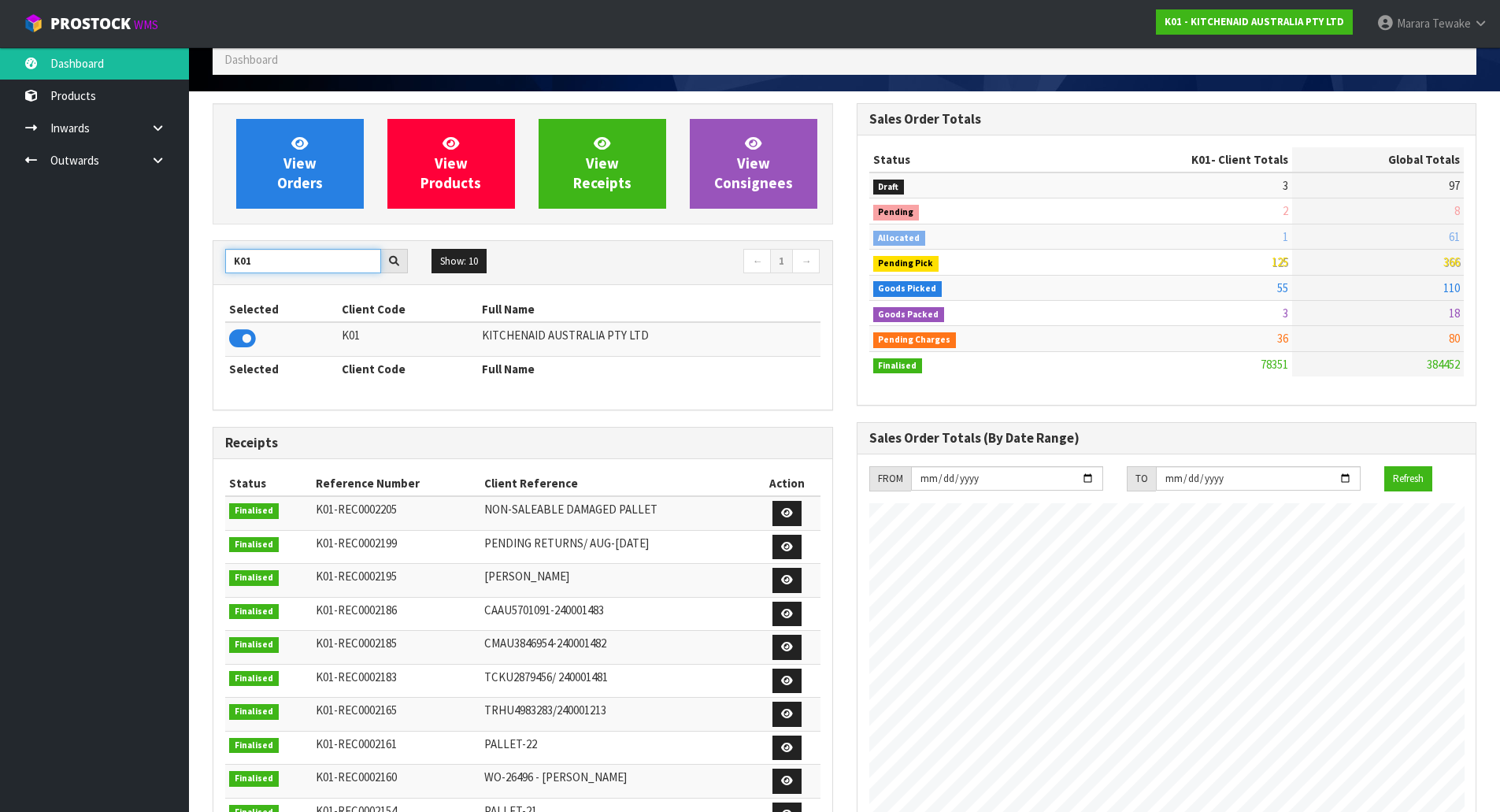
drag, startPoint x: 268, startPoint y: 264, endPoint x: 202, endPoint y: 243, distance: 69.3
click at [202, 243] on div "View Orders View Products View Receipts View Consignees K01 Show: 10 5 10 25 50…" at bounding box center [522, 564] width 644 height 922
type input "NERO"
click at [245, 343] on icon at bounding box center [243, 339] width 27 height 23
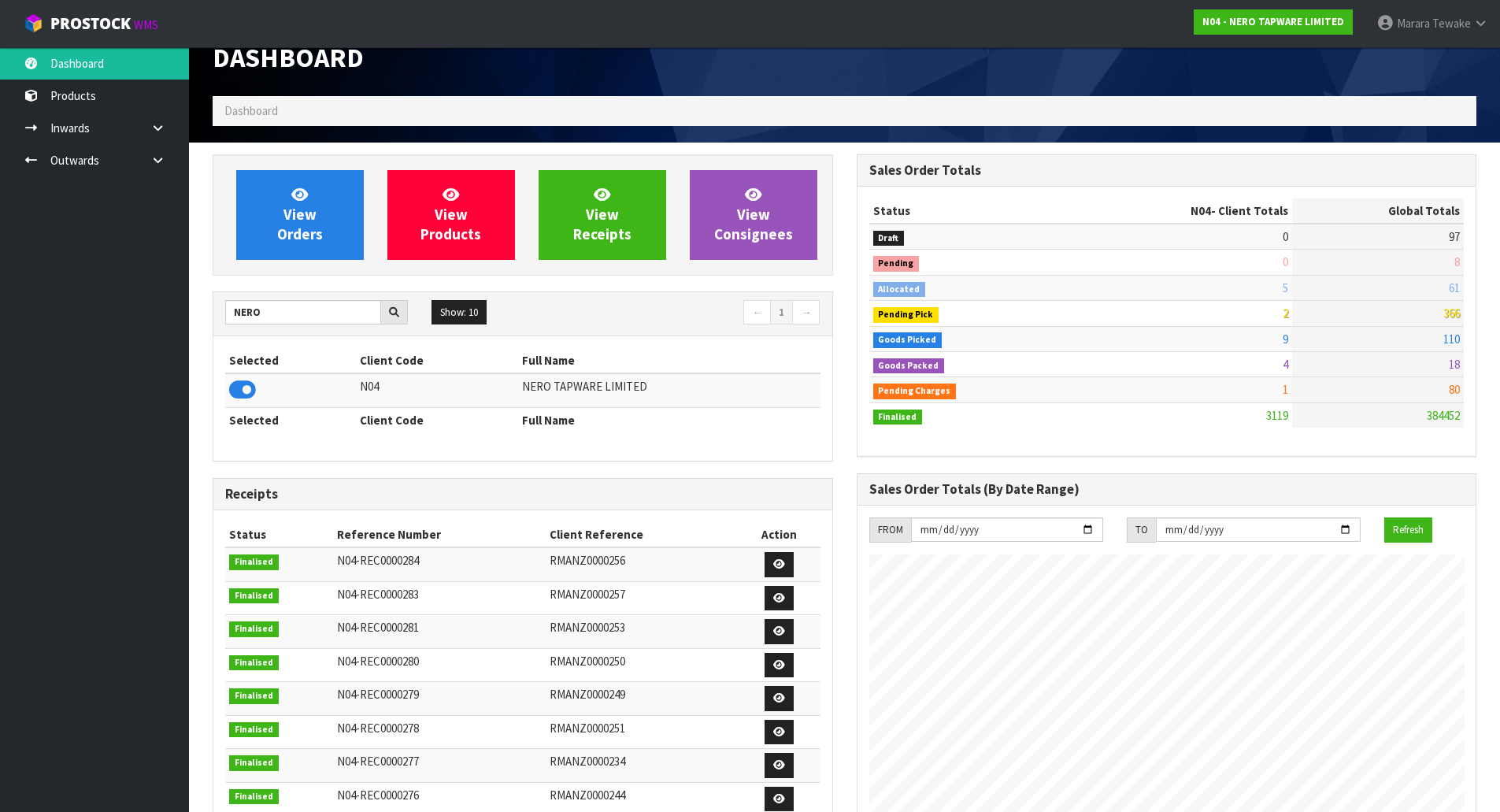
scroll to position [0, 0]
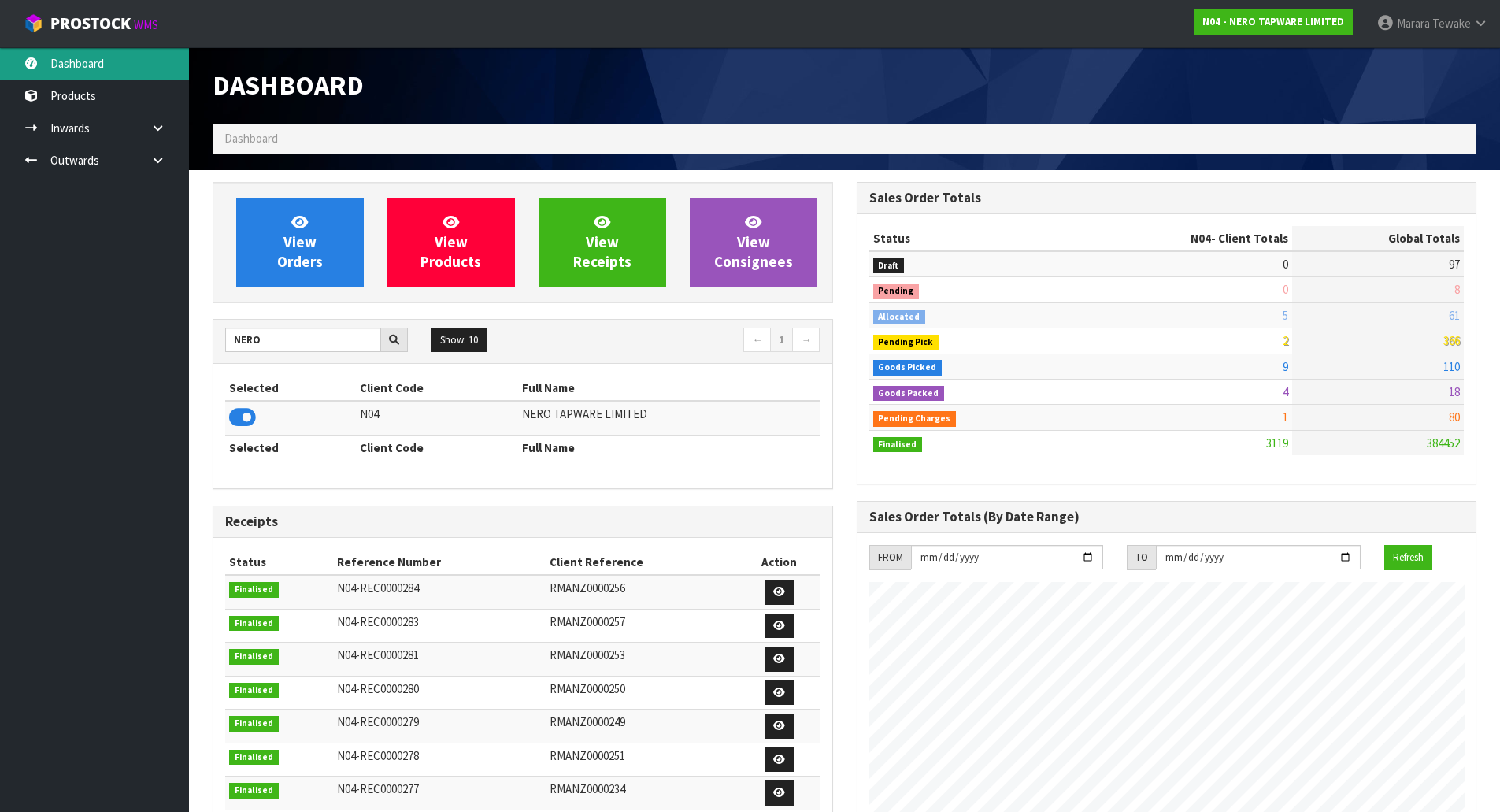
click at [114, 62] on link "Dashboard" at bounding box center [94, 63] width 189 height 33
